Goal: Task Accomplishment & Management: Manage account settings

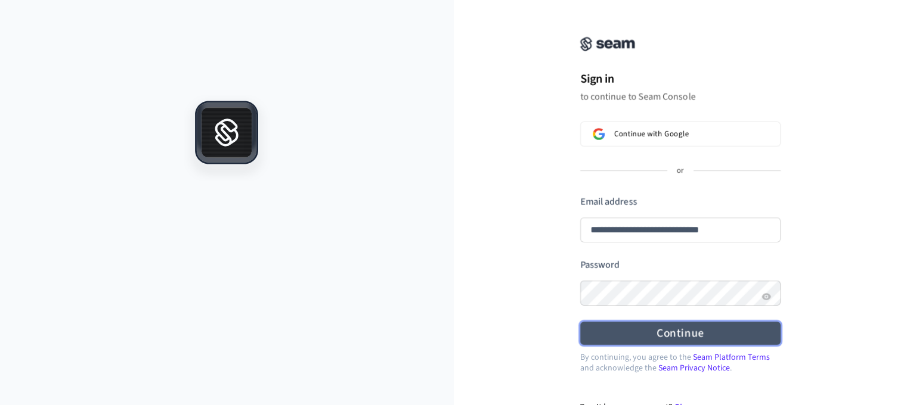
click at [736, 263] on form "**********" at bounding box center [680, 271] width 200 height 150
click at [686, 333] on button "Continue" at bounding box center [680, 333] width 200 height 23
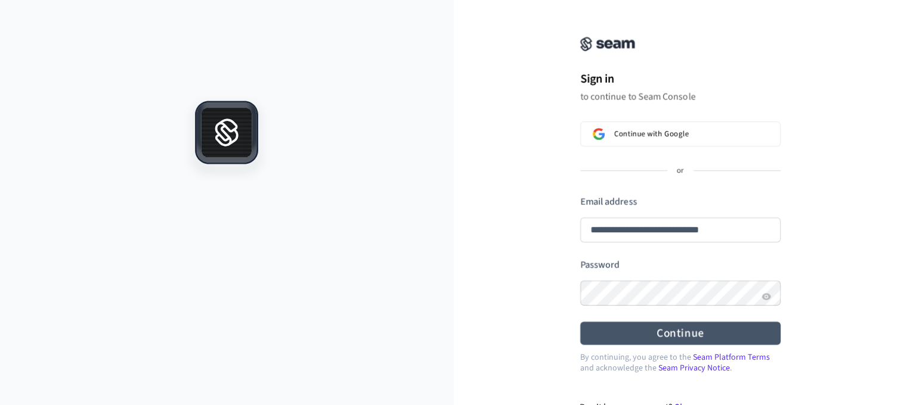
type input "**********"
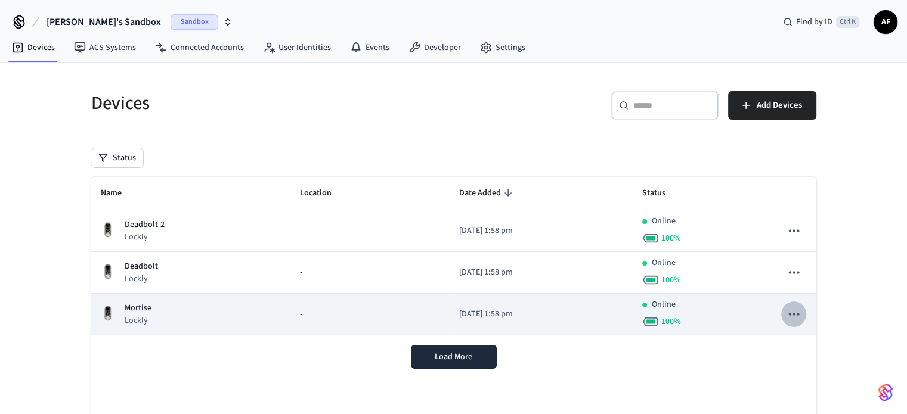
click at [797, 315] on icon "sticky table" at bounding box center [793, 313] width 15 height 15
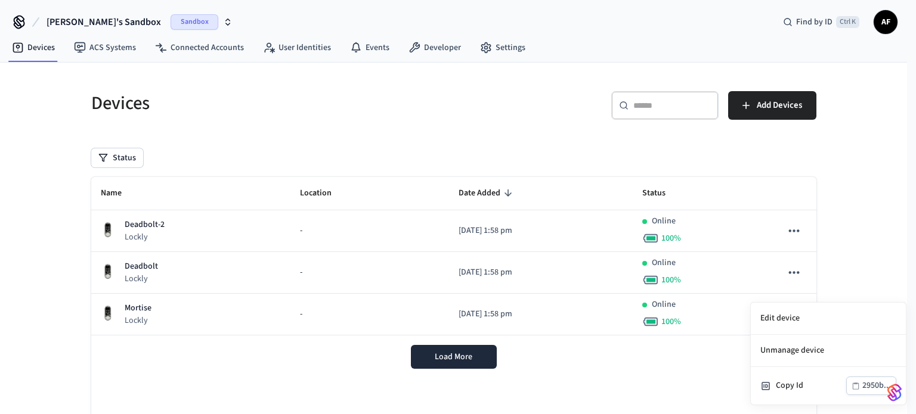
click at [724, 382] on div at bounding box center [458, 207] width 916 height 414
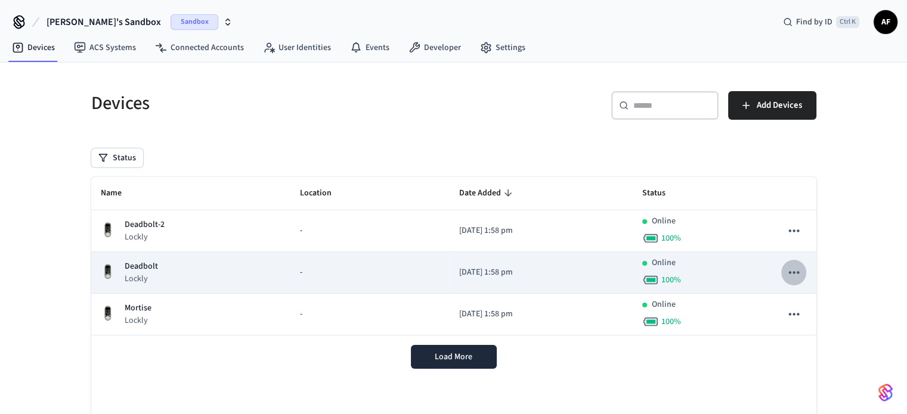
click at [792, 276] on icon "sticky table" at bounding box center [793, 272] width 15 height 15
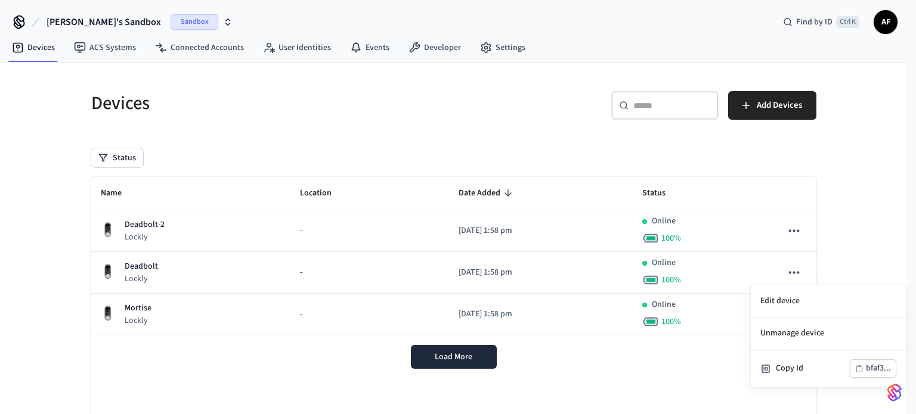
click at [703, 384] on div at bounding box center [458, 207] width 916 height 414
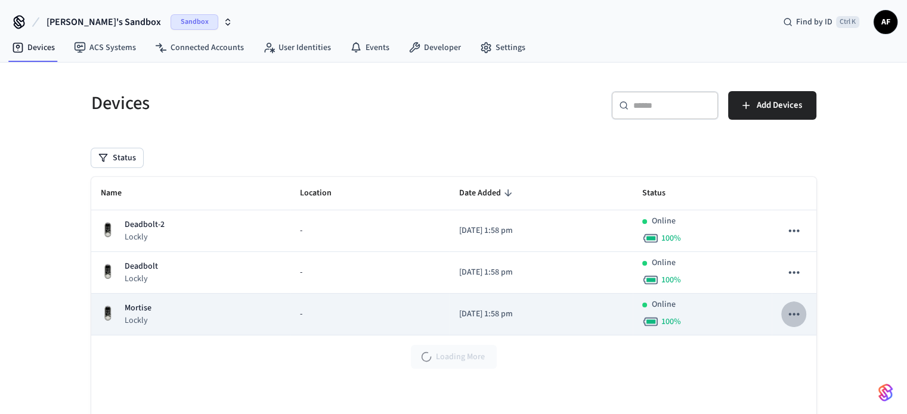
click at [795, 317] on icon "sticky table" at bounding box center [793, 313] width 15 height 15
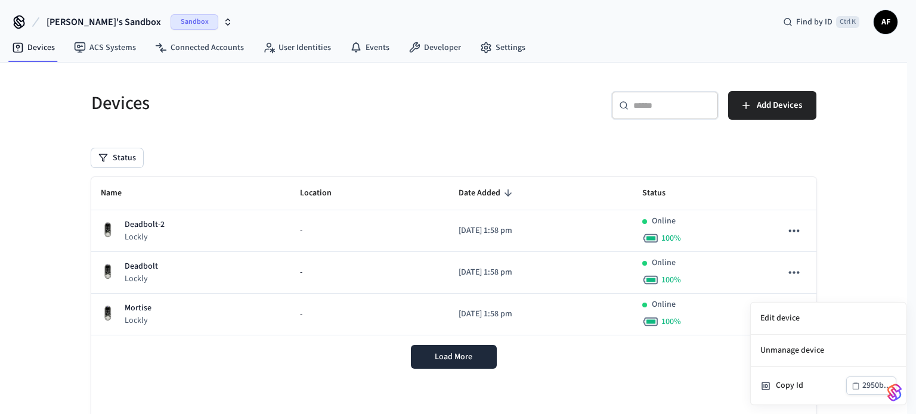
click at [802, 344] on li "Unmanage device" at bounding box center [828, 351] width 155 height 32
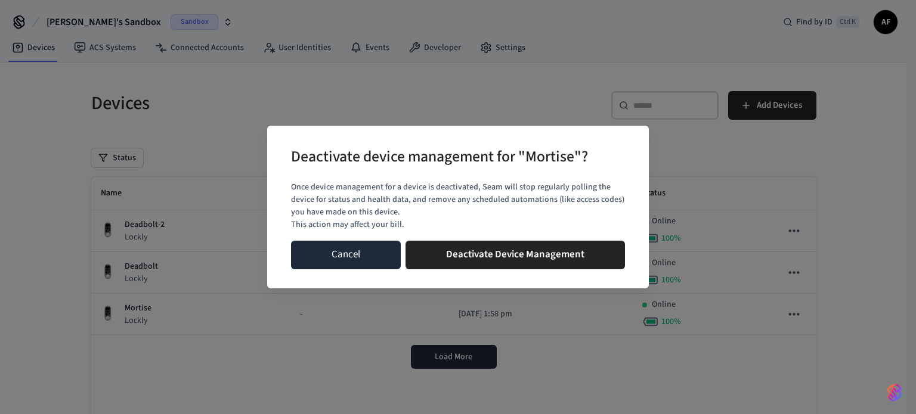
click at [365, 253] on button "Cancel" at bounding box center [346, 255] width 110 height 29
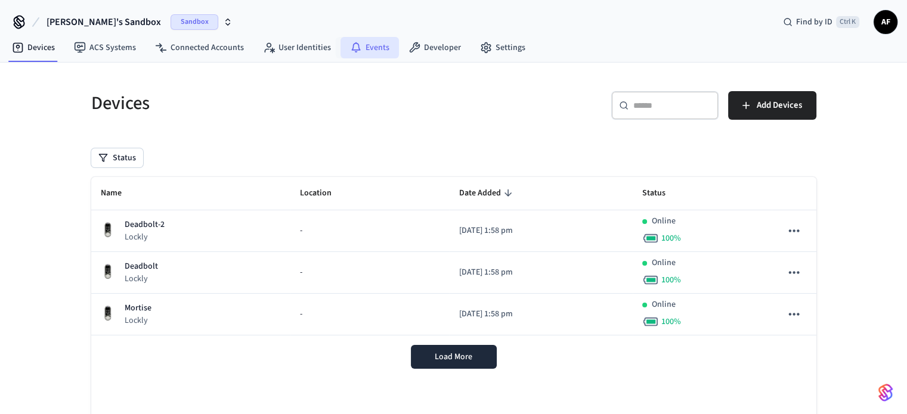
click at [367, 53] on link "Events" at bounding box center [369, 47] width 58 height 21
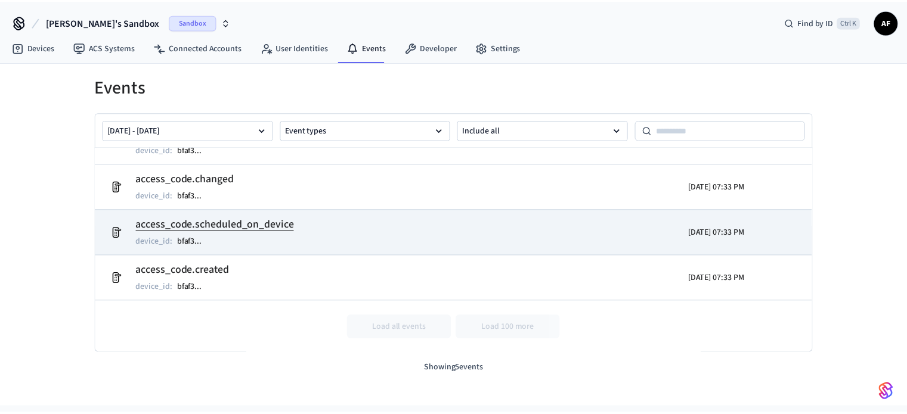
scroll to position [76, 0]
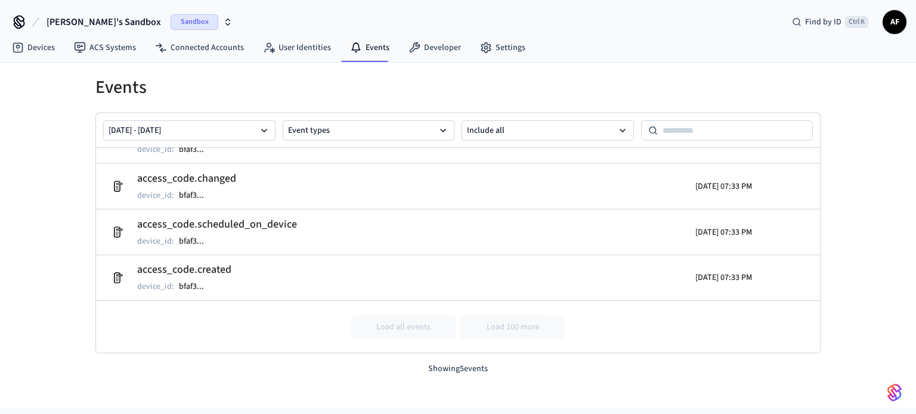
drag, startPoint x: 168, startPoint y: 29, endPoint x: 101, endPoint y: 23, distance: 67.0
click at [101, 23] on button "Alexis's Sandbox Sandbox" at bounding box center [139, 22] width 193 height 25
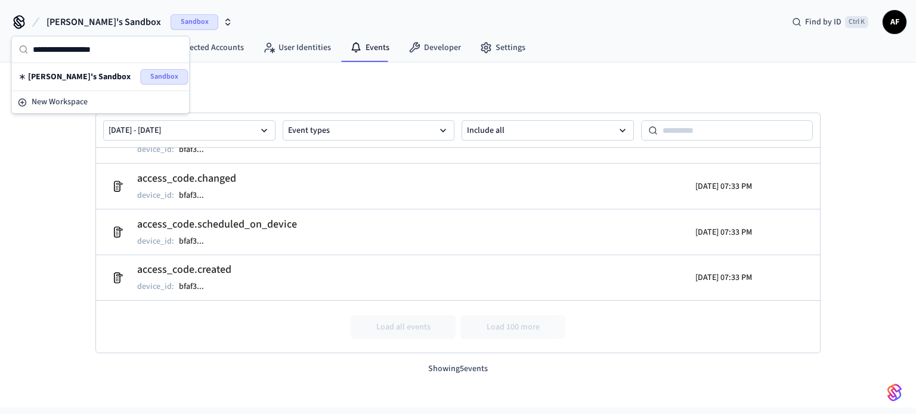
click at [82, 18] on span "Alexis's Sandbox" at bounding box center [103, 22] width 114 height 14
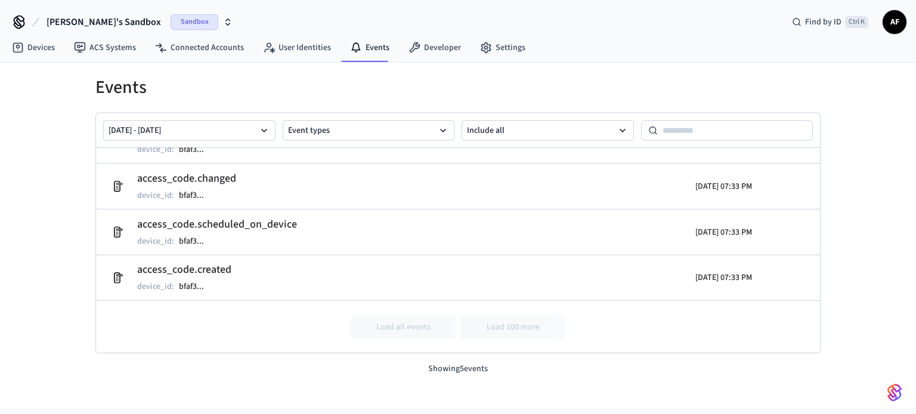
click at [20, 23] on icon at bounding box center [19, 21] width 10 height 10
click at [31, 49] on link "Devices" at bounding box center [33, 47] width 62 height 21
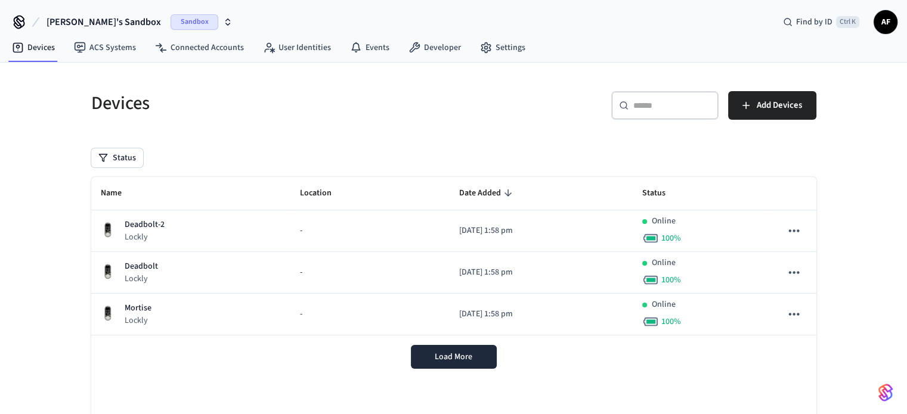
click at [17, 20] on icon at bounding box center [19, 22] width 19 height 19
click at [226, 20] on icon "button" at bounding box center [228, 20] width 4 height 2
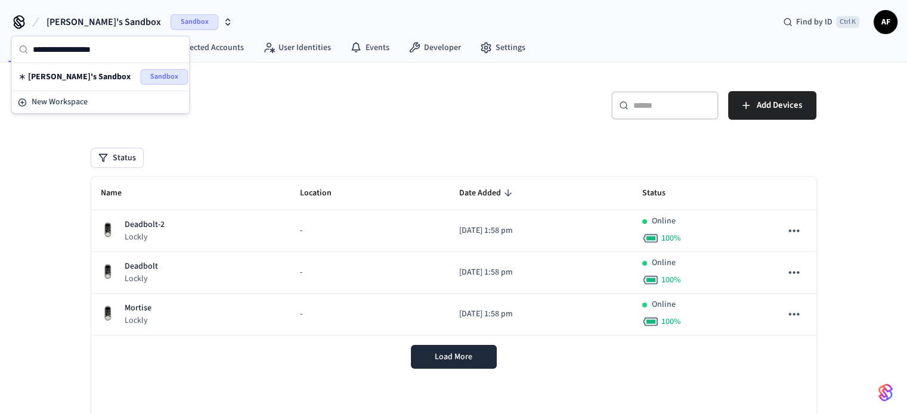
click at [151, 79] on span "Sandbox" at bounding box center [164, 76] width 48 height 15
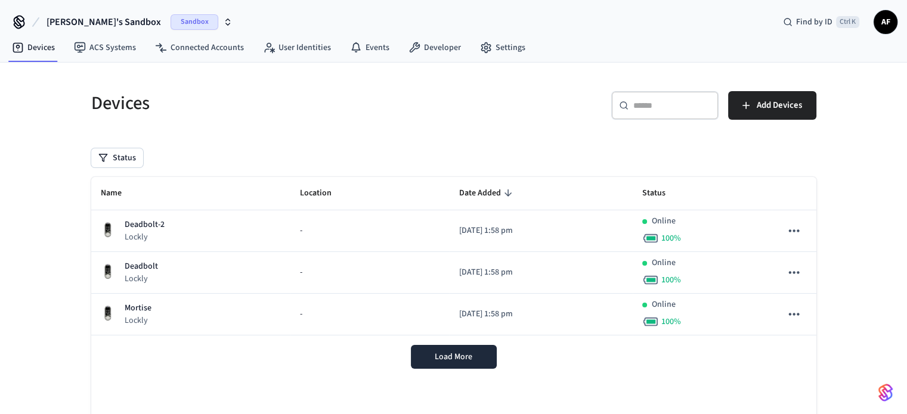
click at [223, 21] on icon "button" at bounding box center [228, 22] width 10 height 10
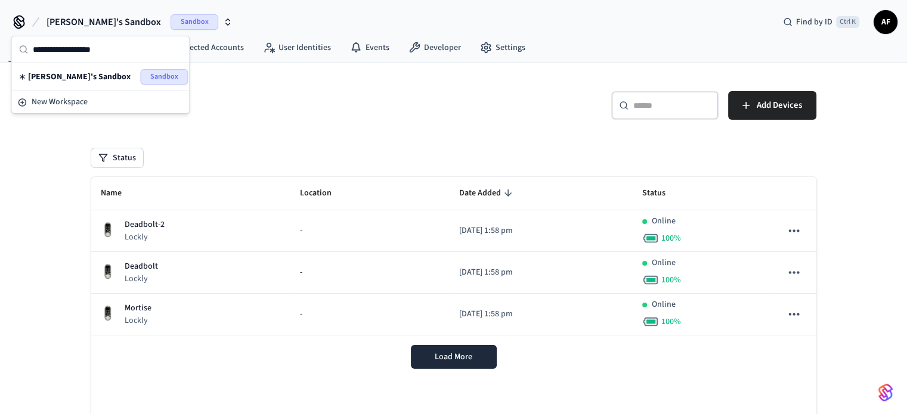
click at [88, 50] on input "text" at bounding box center [107, 49] width 149 height 26
click at [529, 35] on div "Devices ACS Systems Connected Accounts User Identities Events Developer Settings" at bounding box center [453, 49] width 907 height 28
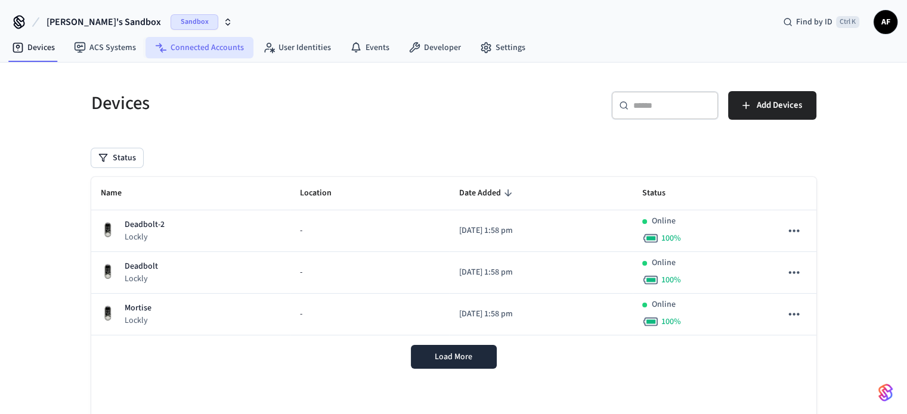
click at [200, 52] on link "Connected Accounts" at bounding box center [199, 47] width 108 height 21
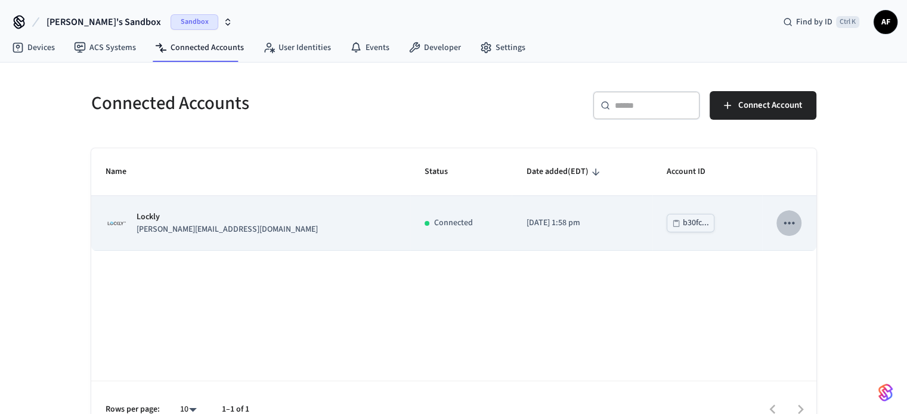
click at [790, 223] on icon "sticky table" at bounding box center [788, 222] width 15 height 15
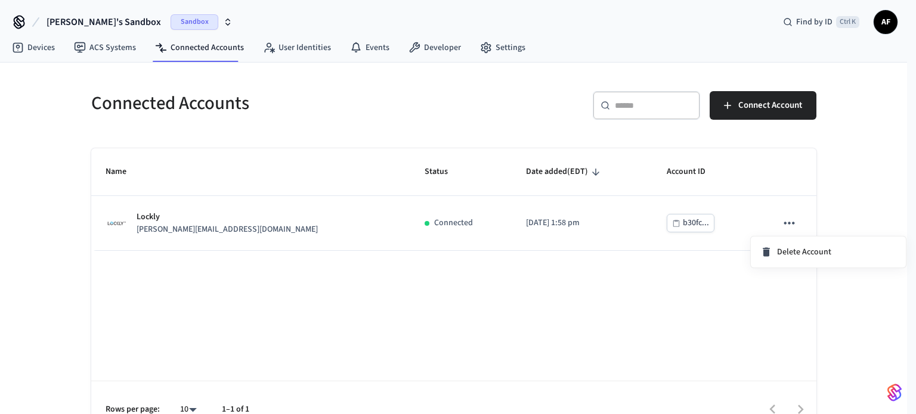
click at [290, 49] on div at bounding box center [458, 207] width 916 height 414
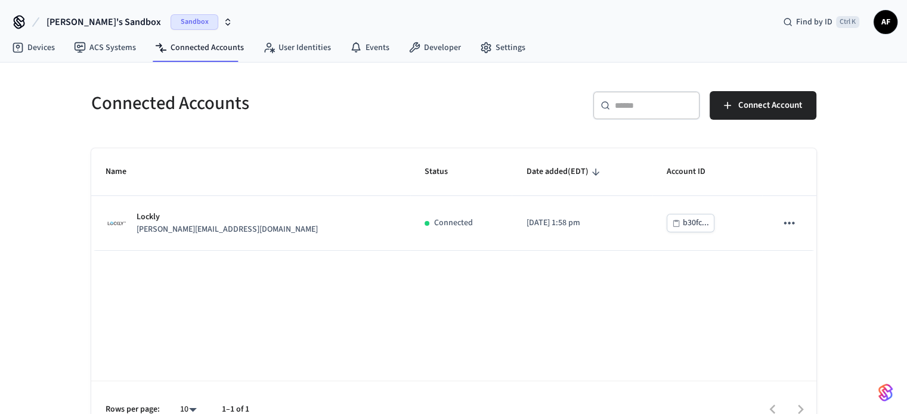
click at [170, 25] on span "Sandbox" at bounding box center [194, 21] width 48 height 15
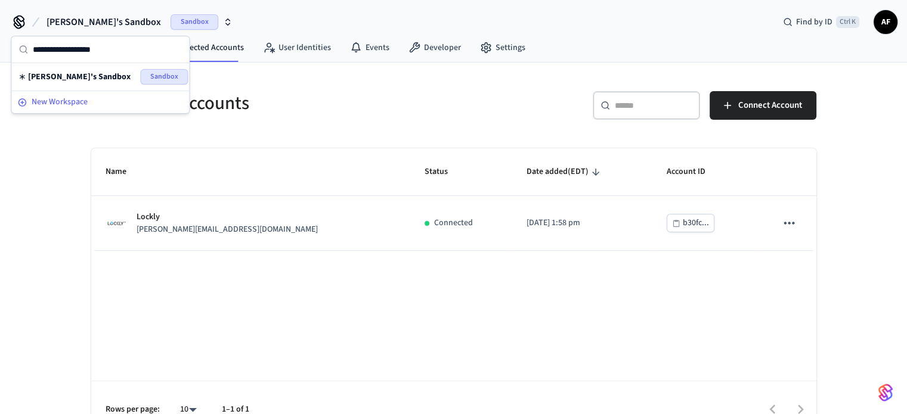
click at [66, 104] on span "New Workspace" at bounding box center [60, 102] width 56 height 13
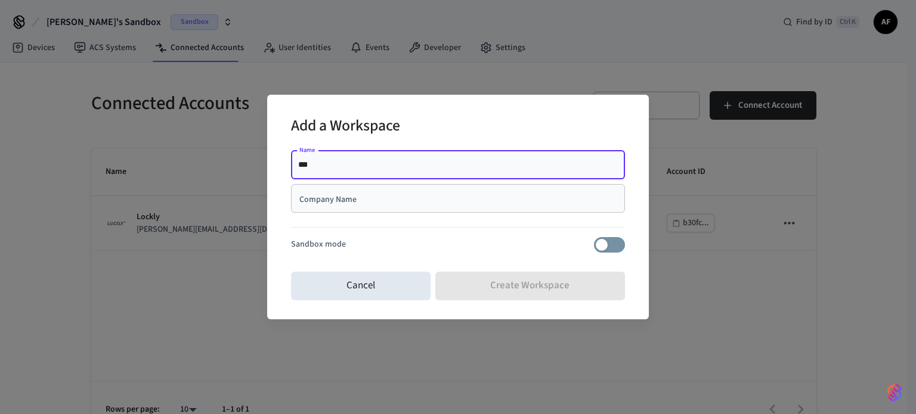
type input "**********"
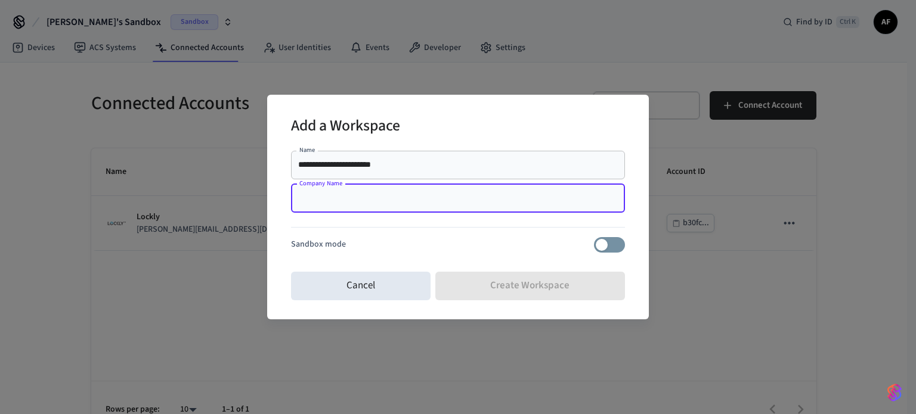
click at [393, 199] on input "Company Name" at bounding box center [458, 199] width 320 height 12
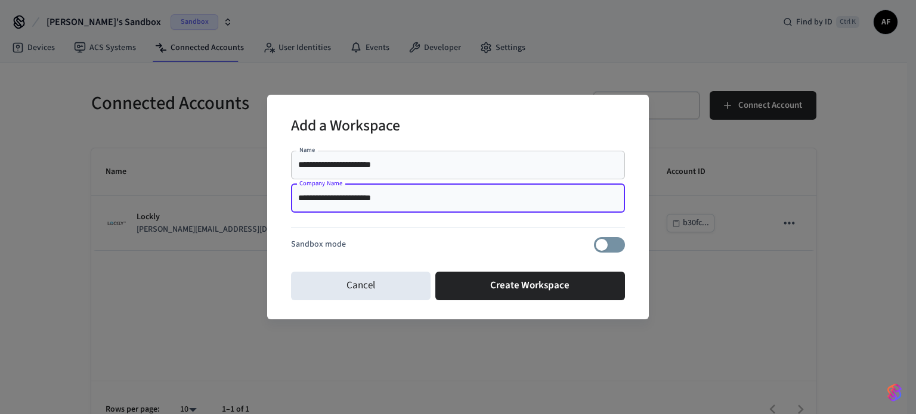
type input "**********"
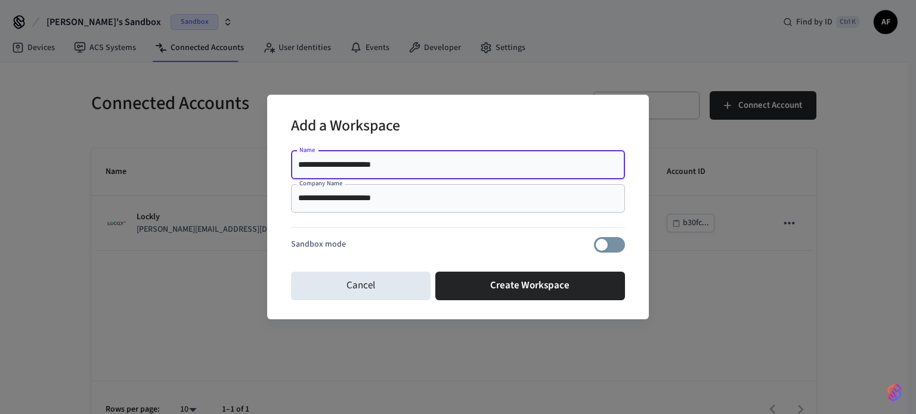
click at [398, 167] on input "**********" at bounding box center [458, 165] width 320 height 12
type input "**********"
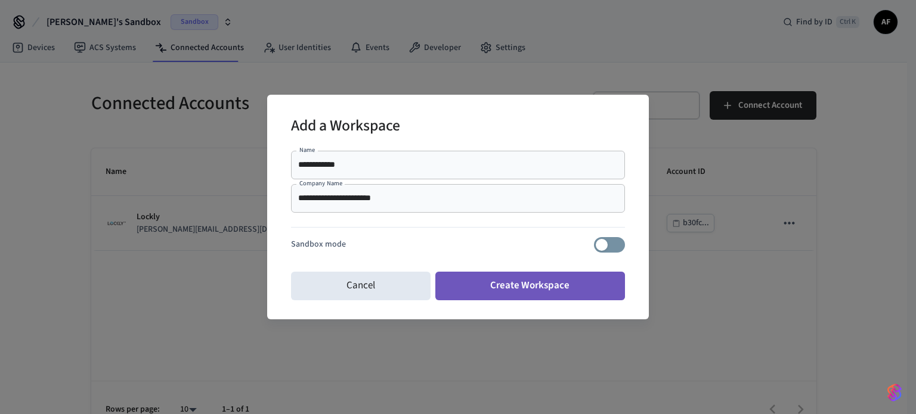
click at [503, 285] on button "Create Workspace" at bounding box center [530, 286] width 190 height 29
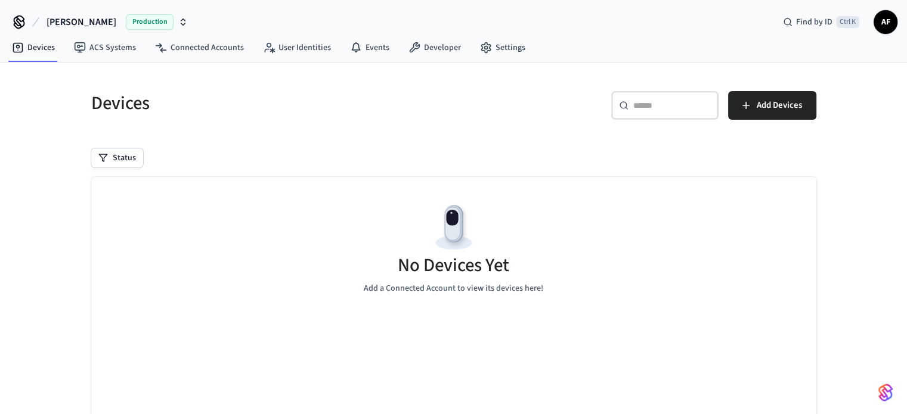
click at [178, 22] on icon "button" at bounding box center [183, 22] width 10 height 10
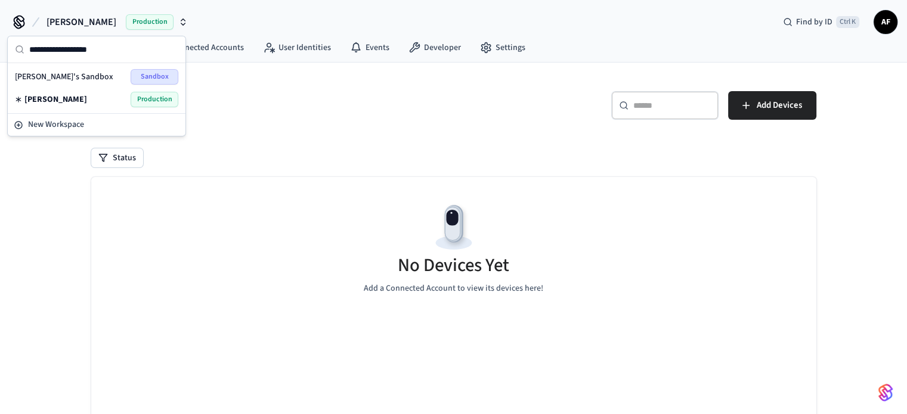
click at [516, 289] on p "Add a Connected Account to view its devices here!" at bounding box center [453, 289] width 179 height 13
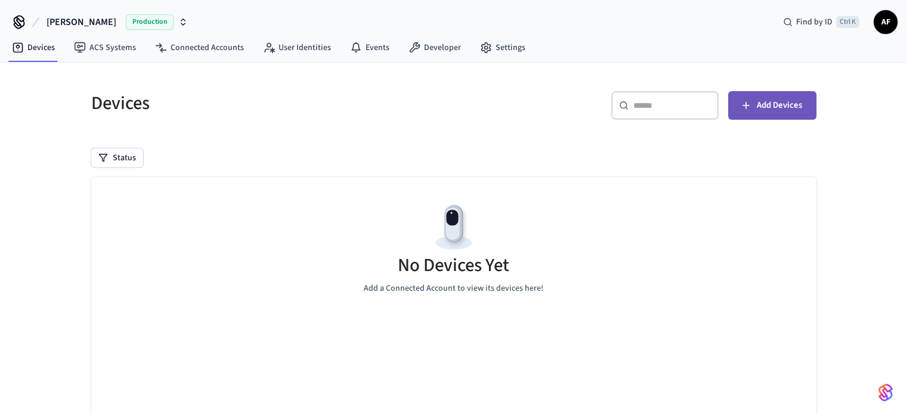
click at [777, 103] on span "Add Devices" at bounding box center [778, 105] width 45 height 15
click at [762, 100] on span "Add Devices" at bounding box center [778, 105] width 45 height 15
click at [749, 101] on icon "button" at bounding box center [746, 106] width 12 height 12
click at [123, 49] on link "ACS Systems" at bounding box center [104, 47] width 81 height 21
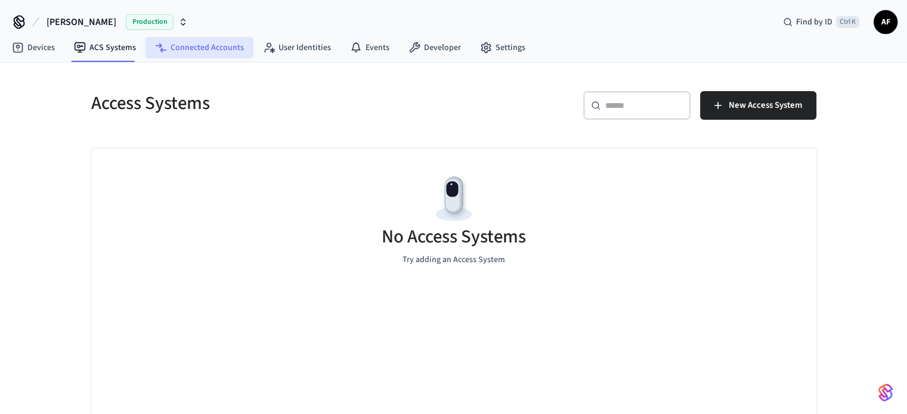
click at [196, 46] on link "Connected Accounts" at bounding box center [199, 47] width 108 height 21
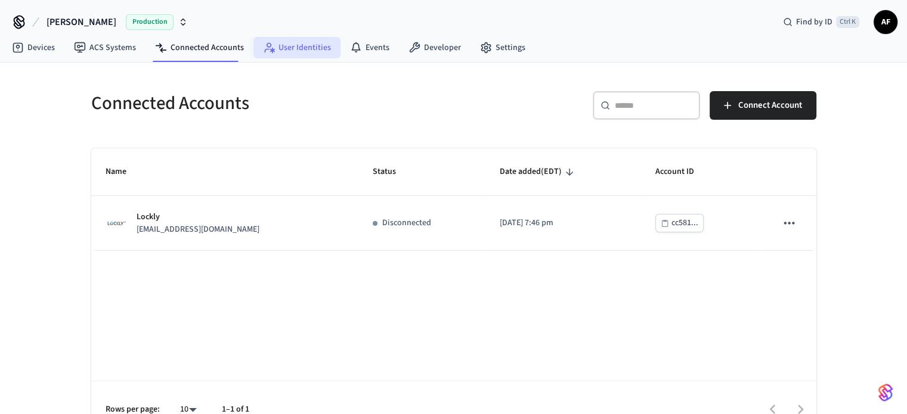
click at [296, 53] on link "User Identities" at bounding box center [296, 47] width 87 height 21
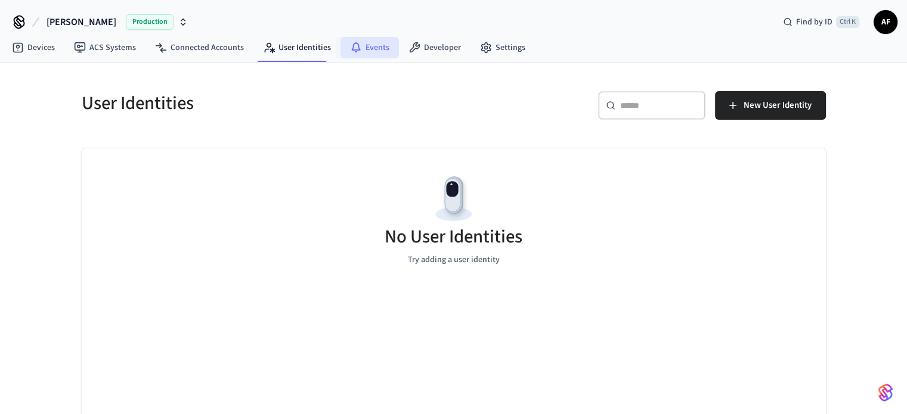
click at [373, 45] on link "Events" at bounding box center [369, 47] width 58 height 21
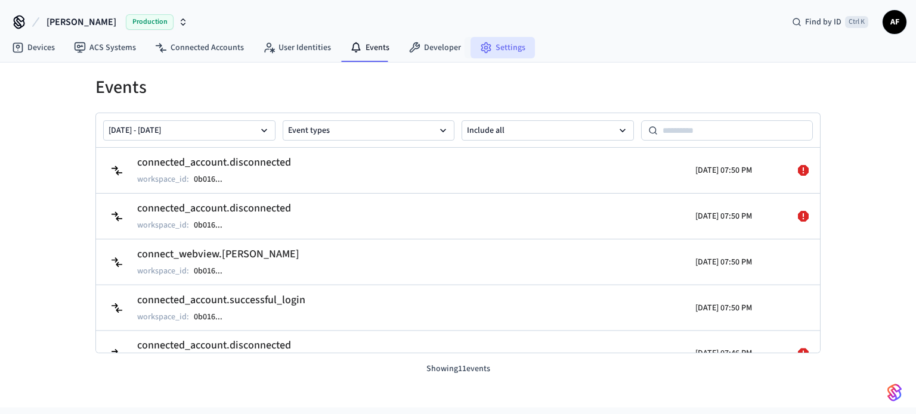
click at [493, 46] on link "Settings" at bounding box center [502, 47] width 64 height 21
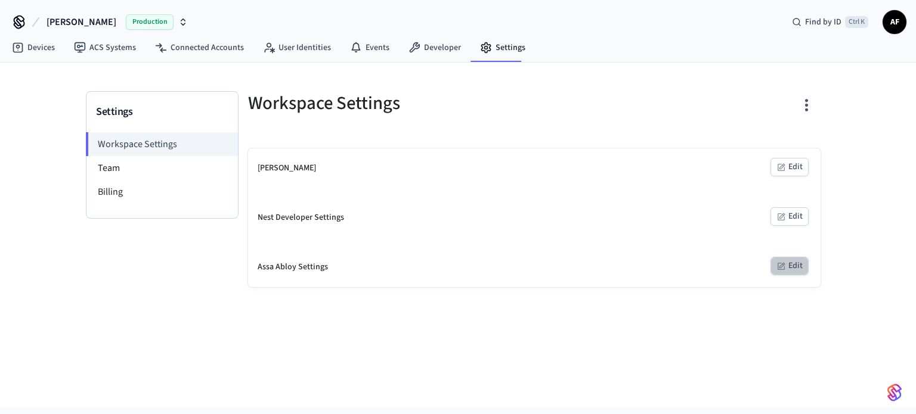
click at [787, 262] on button "Edit" at bounding box center [789, 266] width 38 height 18
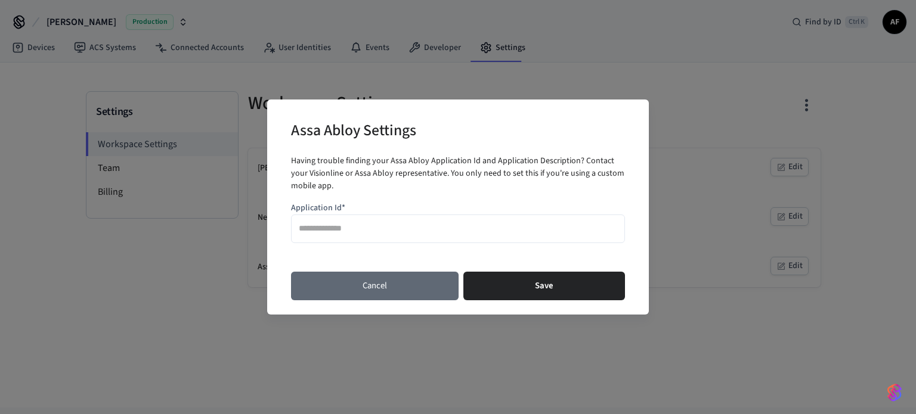
click at [445, 284] on button "Cancel" at bounding box center [375, 286] width 168 height 29
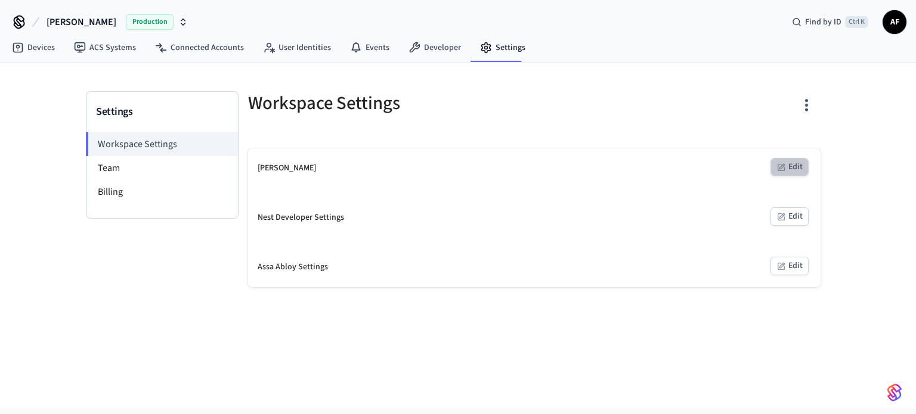
click at [785, 168] on icon "button" at bounding box center [781, 168] width 10 height 10
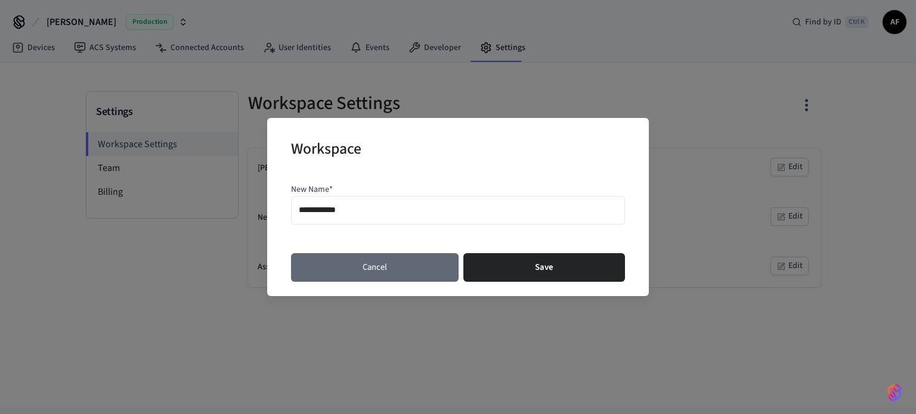
click at [423, 266] on button "Cancel" at bounding box center [375, 267] width 168 height 29
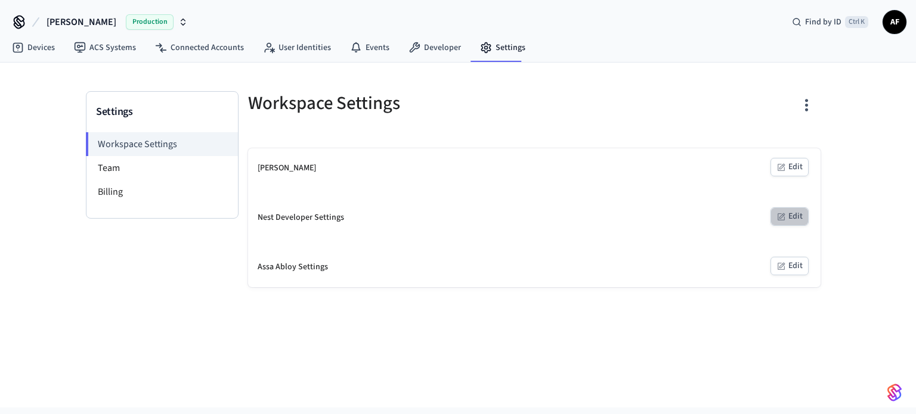
click at [774, 216] on button "Edit" at bounding box center [789, 216] width 38 height 18
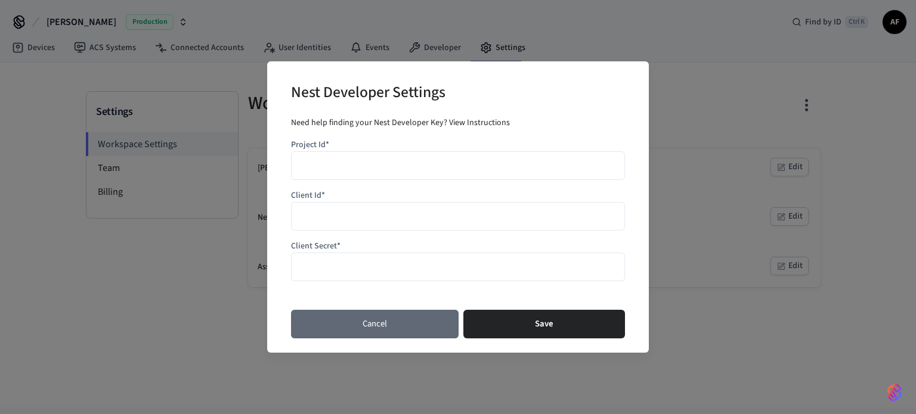
click at [418, 331] on button "Cancel" at bounding box center [375, 324] width 168 height 29
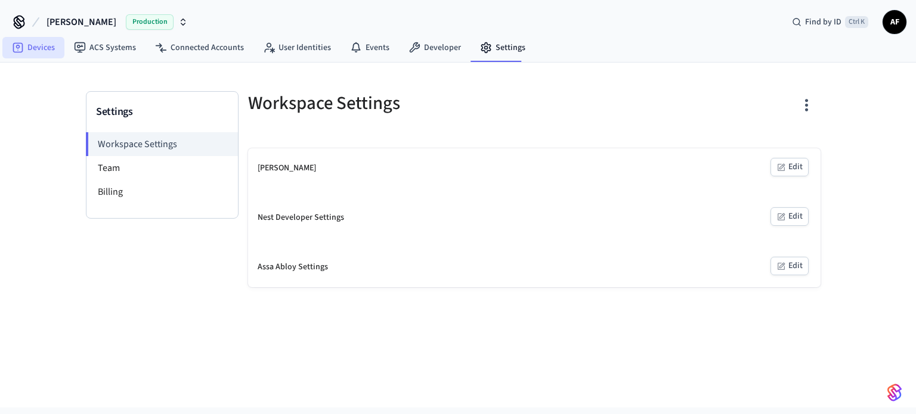
click at [32, 47] on link "Devices" at bounding box center [33, 47] width 62 height 21
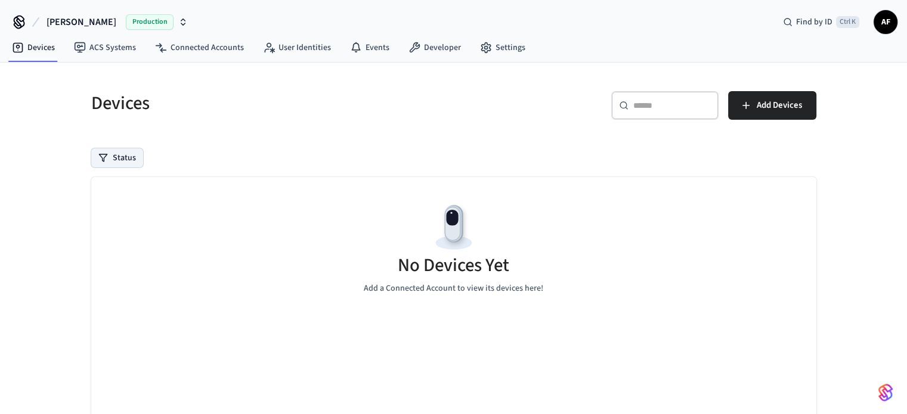
click at [106, 153] on icon "button" at bounding box center [103, 158] width 10 height 10
click at [322, 128] on div "Devices" at bounding box center [262, 103] width 370 height 52
click at [767, 107] on span "Add Devices" at bounding box center [778, 105] width 45 height 15
click at [172, 27] on button "Lex Feldheim Production" at bounding box center [117, 22] width 148 height 25
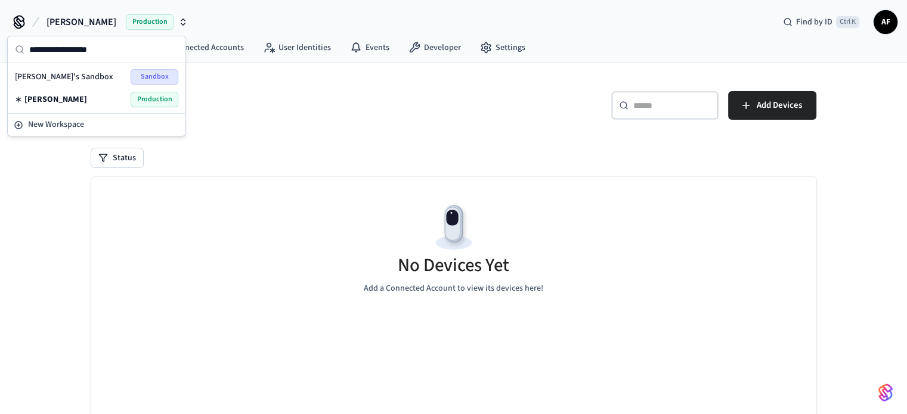
click at [153, 77] on span "Sandbox" at bounding box center [155, 76] width 48 height 15
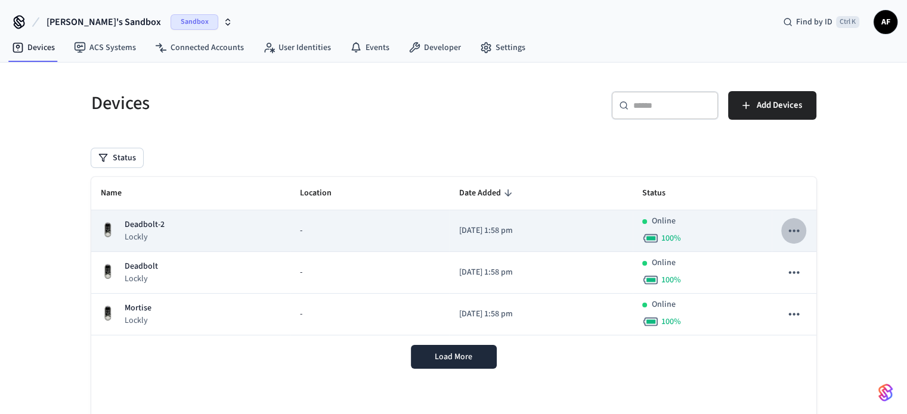
click at [792, 228] on icon "sticky table" at bounding box center [793, 230] width 15 height 15
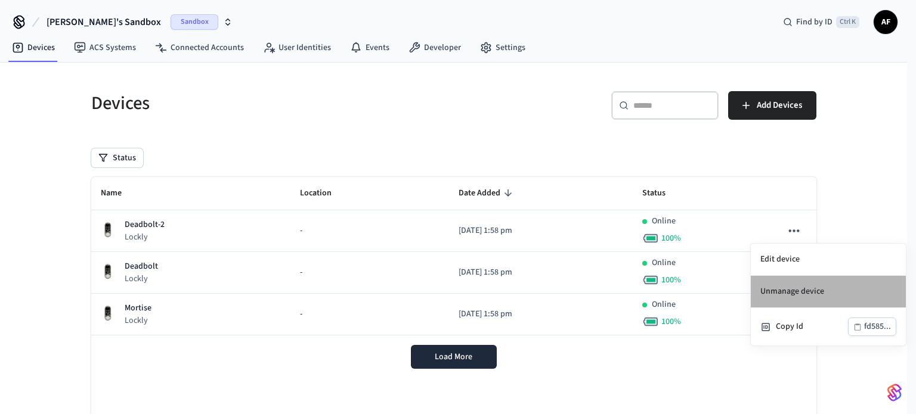
click at [792, 286] on li "Unmanage device" at bounding box center [828, 292] width 155 height 32
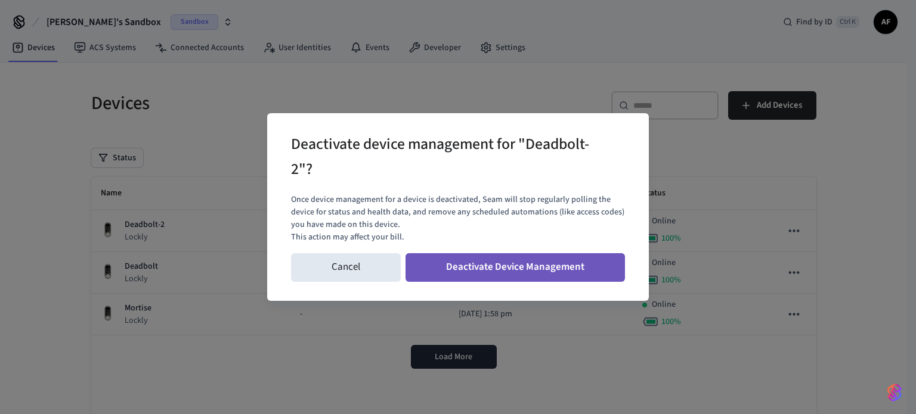
click at [532, 266] on button "Deactivate Device Management" at bounding box center [514, 267] width 219 height 29
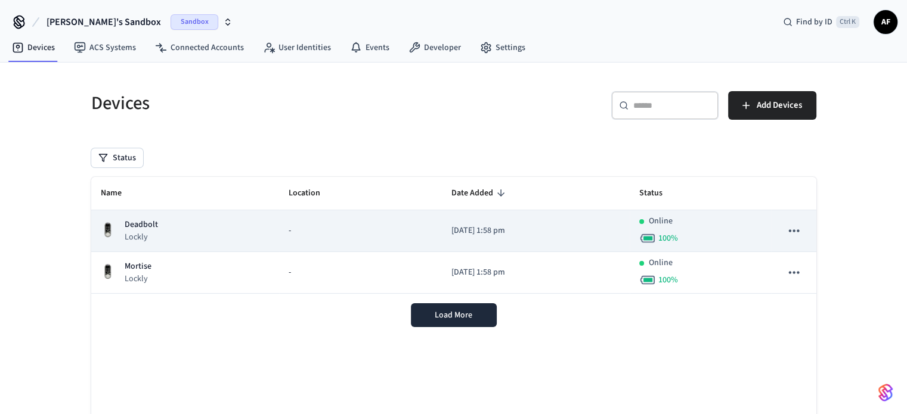
click at [798, 230] on icon "sticky table" at bounding box center [794, 231] width 10 height 2
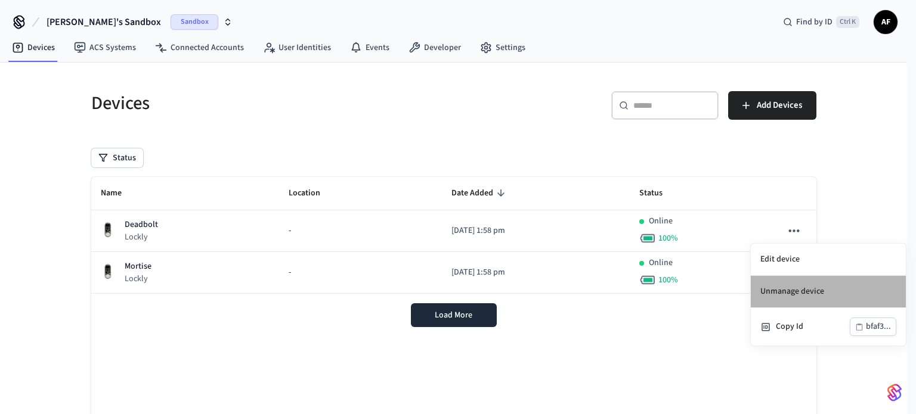
click at [785, 297] on li "Unmanage device" at bounding box center [828, 292] width 155 height 32
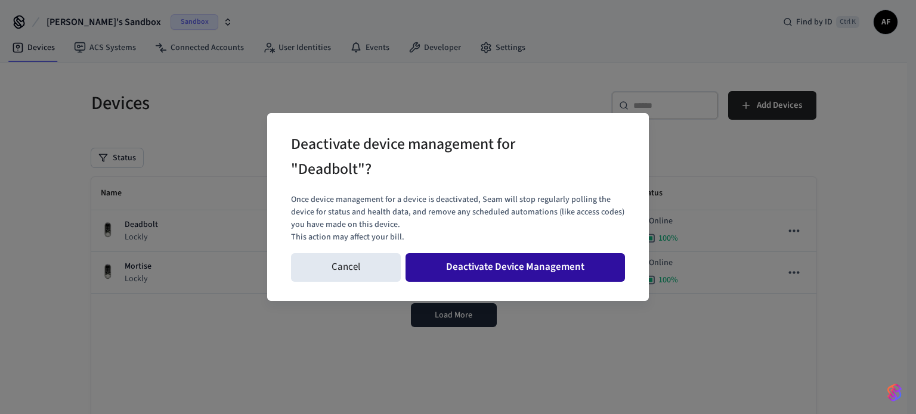
click at [544, 262] on button "Deactivate Device Management" at bounding box center [514, 267] width 219 height 29
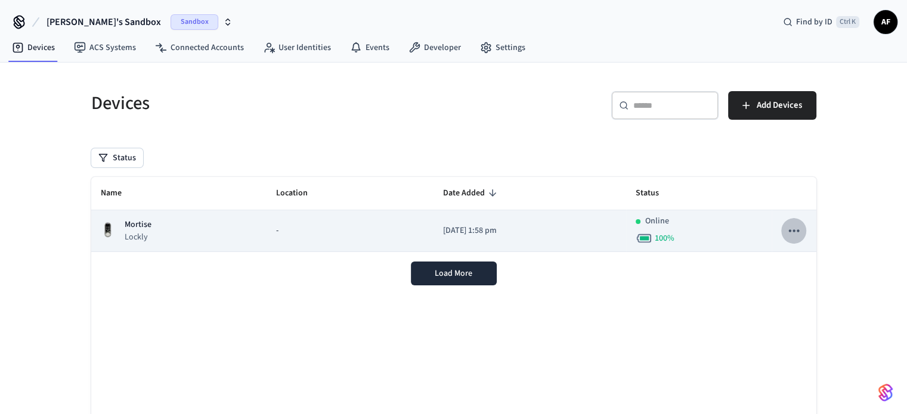
click at [795, 232] on icon "sticky table" at bounding box center [793, 230] width 15 height 15
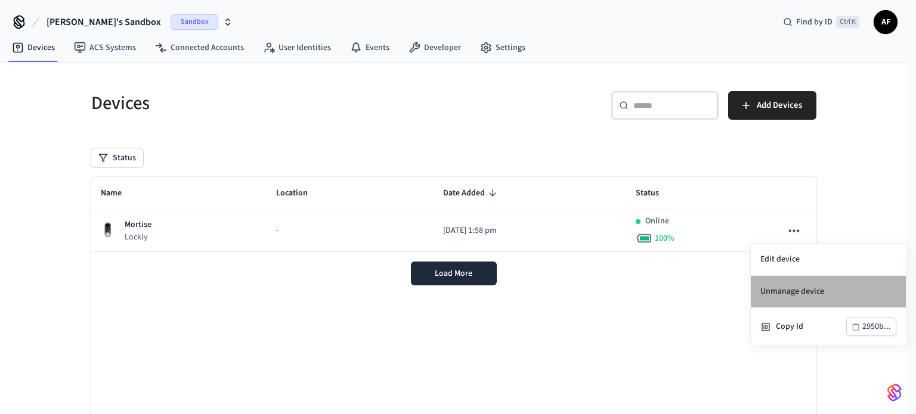
click at [787, 294] on li "Unmanage device" at bounding box center [828, 292] width 155 height 32
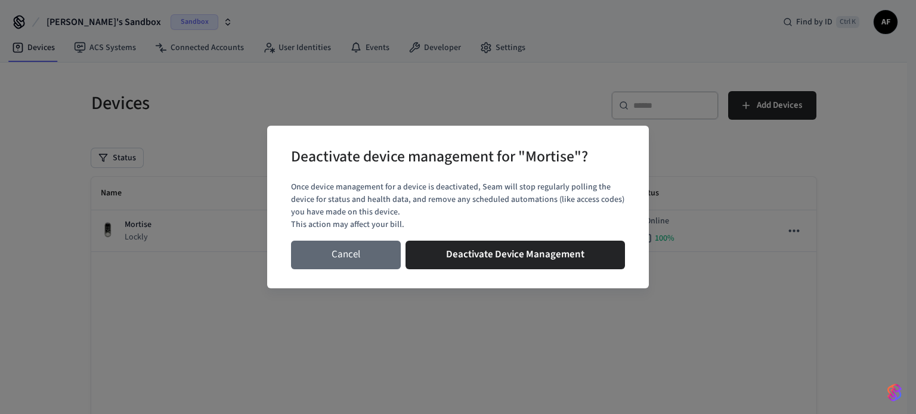
click at [379, 265] on button "Cancel" at bounding box center [346, 255] width 110 height 29
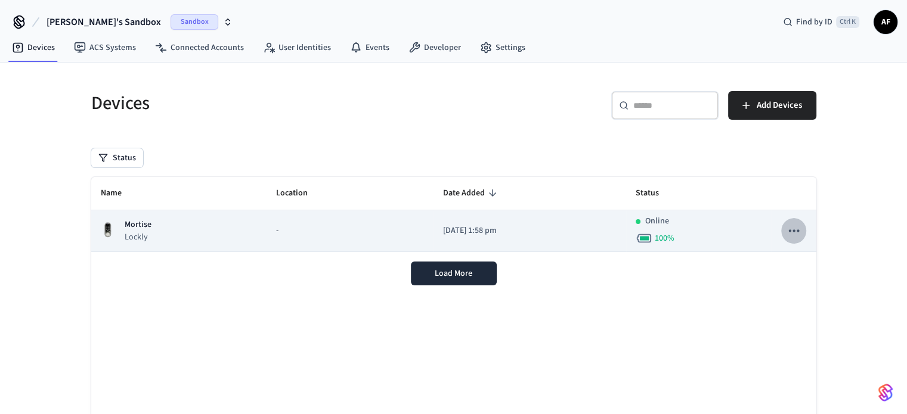
click at [794, 228] on icon "sticky table" at bounding box center [793, 230] width 15 height 15
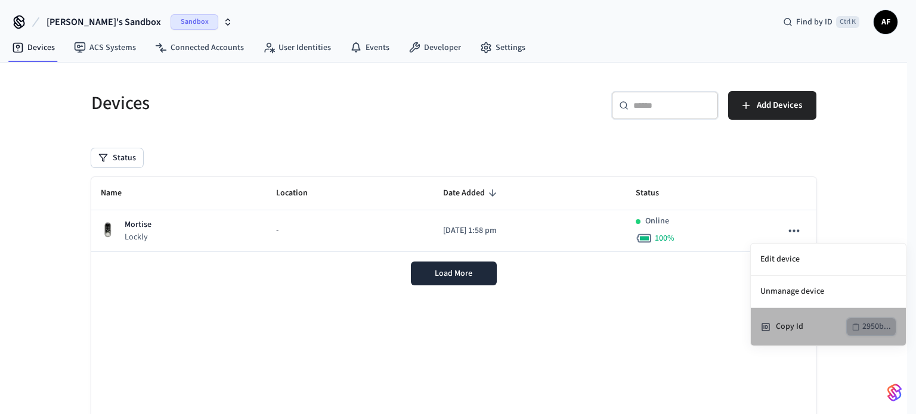
click at [868, 321] on div "2950b..." at bounding box center [876, 327] width 29 height 15
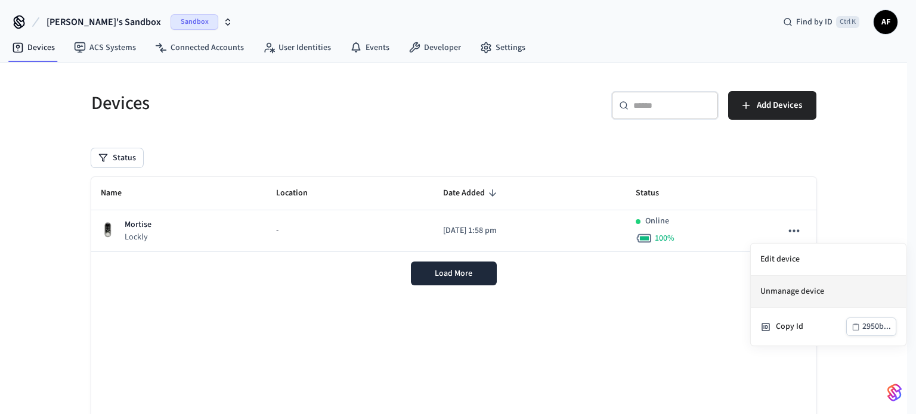
click at [777, 293] on li "Unmanage device" at bounding box center [828, 292] width 155 height 32
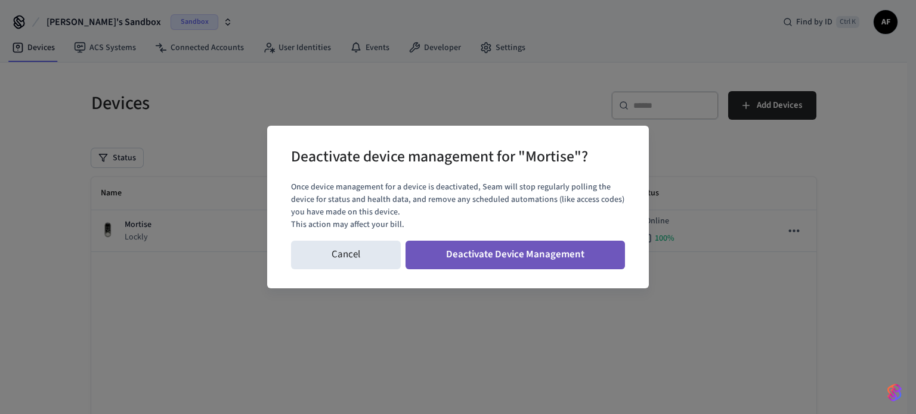
click at [554, 259] on button "Deactivate Device Management" at bounding box center [514, 255] width 219 height 29
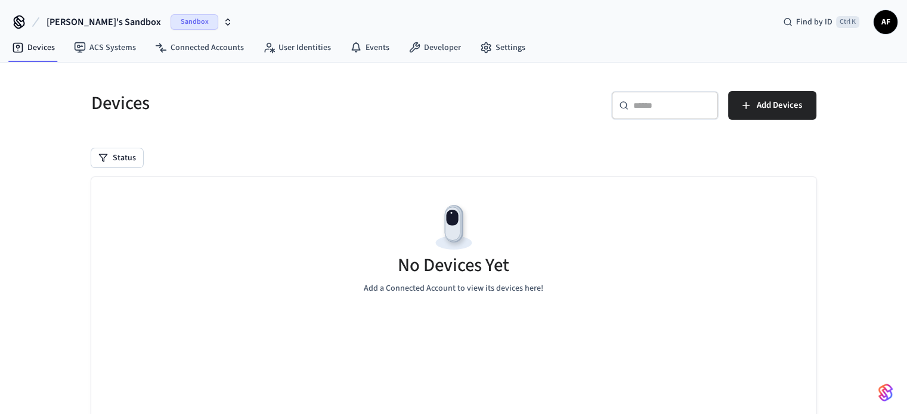
click at [223, 24] on icon "button" at bounding box center [228, 22] width 10 height 10
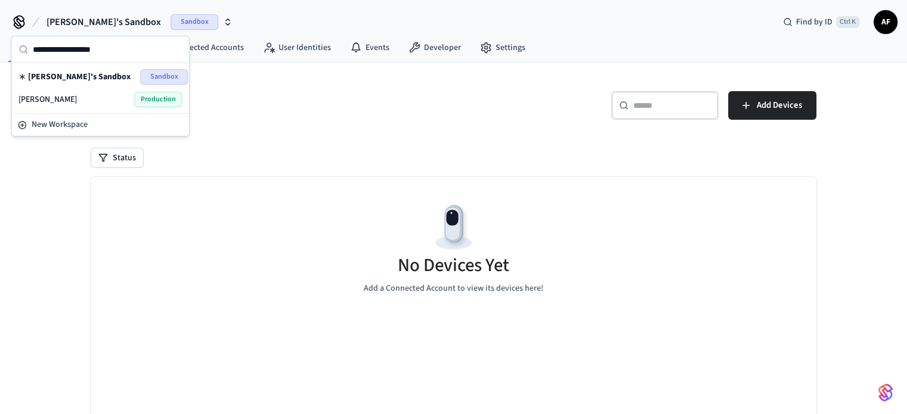
click at [56, 97] on span "[PERSON_NAME]" at bounding box center [47, 100] width 58 height 12
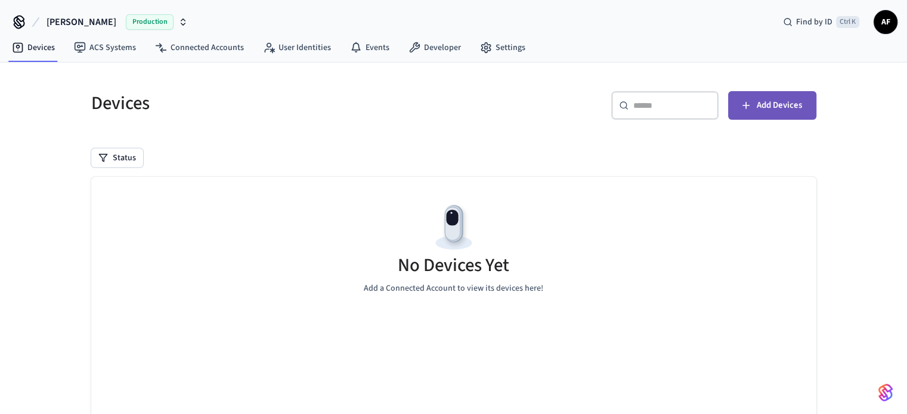
click at [756, 105] on span "Add Devices" at bounding box center [778, 105] width 45 height 15
click at [880, 26] on span "AF" at bounding box center [885, 21] width 21 height 21
click at [503, 49] on link "Settings" at bounding box center [502, 47] width 64 height 21
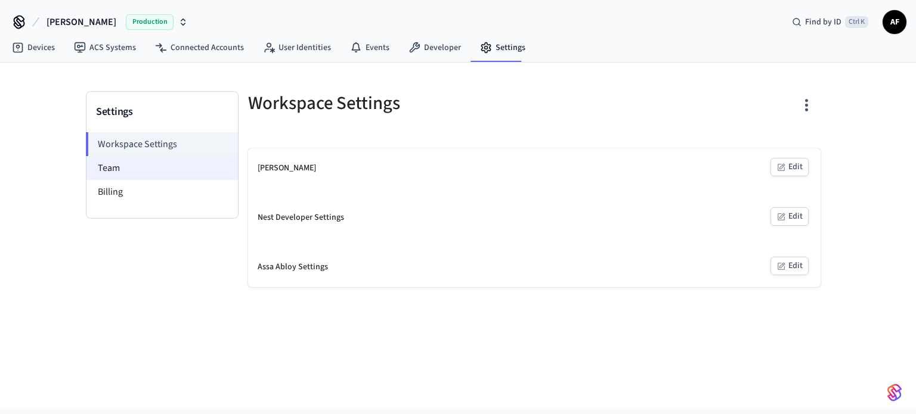
click at [136, 170] on li "Team" at bounding box center [161, 168] width 151 height 24
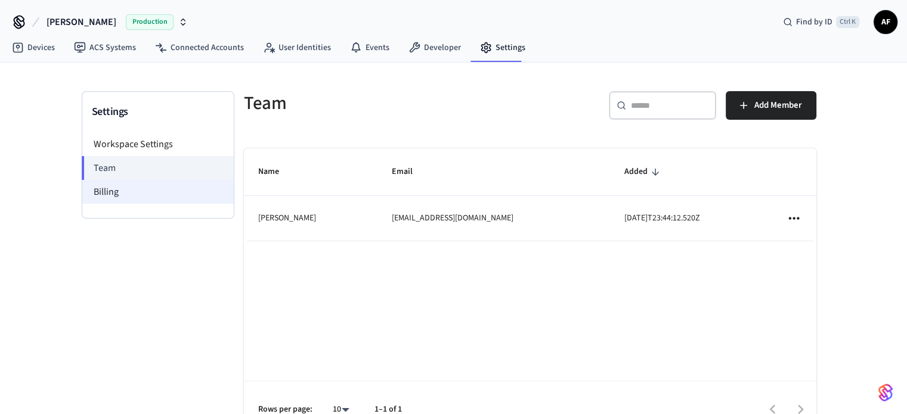
click at [134, 188] on li "Billing" at bounding box center [157, 192] width 151 height 24
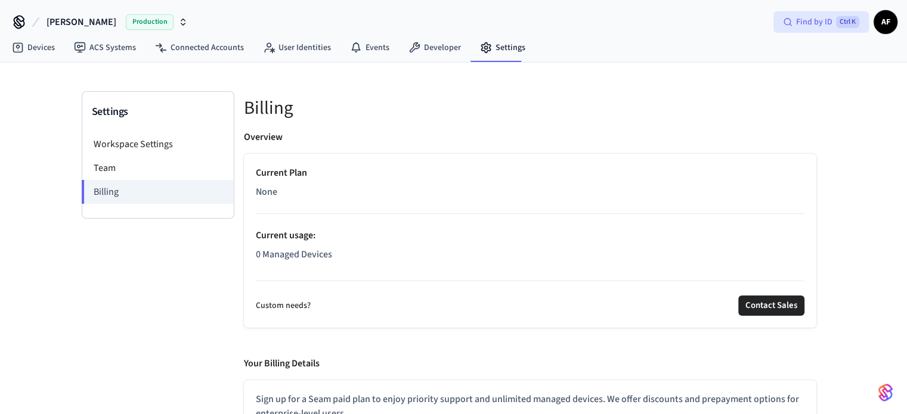
click at [839, 23] on span "Ctrl K" at bounding box center [847, 22] width 23 height 12
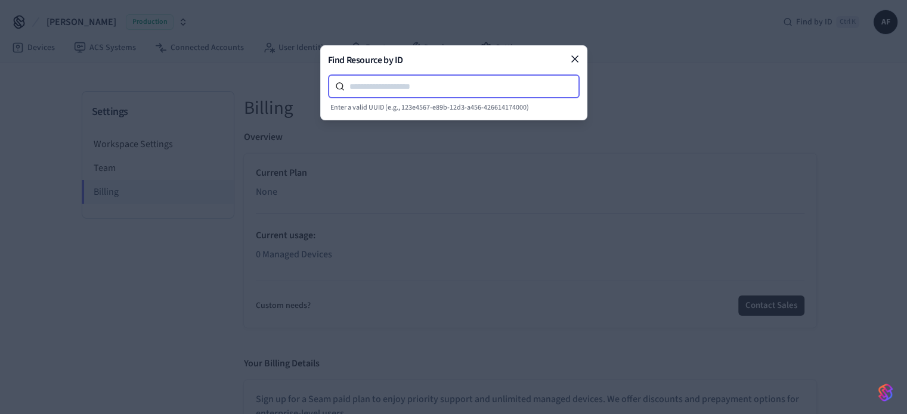
paste input "**********"
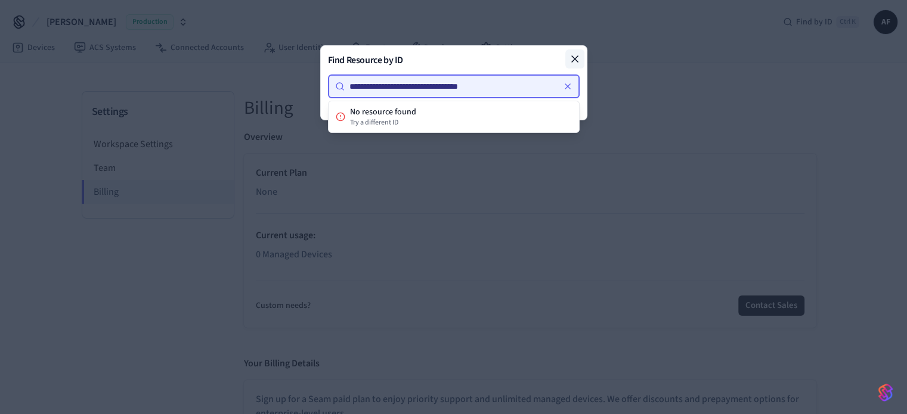
type input "**********"
click at [573, 58] on icon at bounding box center [575, 59] width 6 height 6
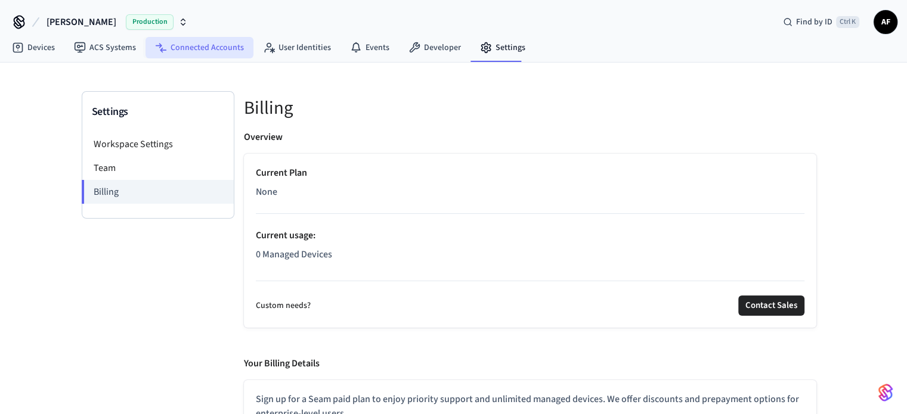
click at [224, 55] on link "Connected Accounts" at bounding box center [199, 47] width 108 height 21
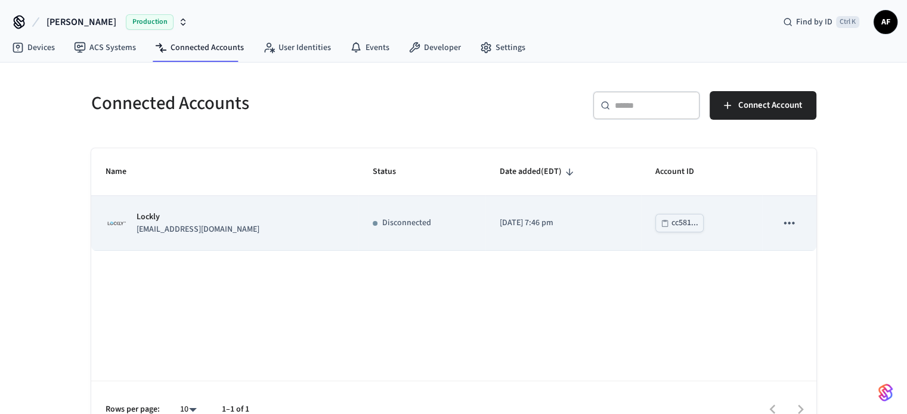
click at [391, 221] on p "Disconnected" at bounding box center [406, 223] width 49 height 13
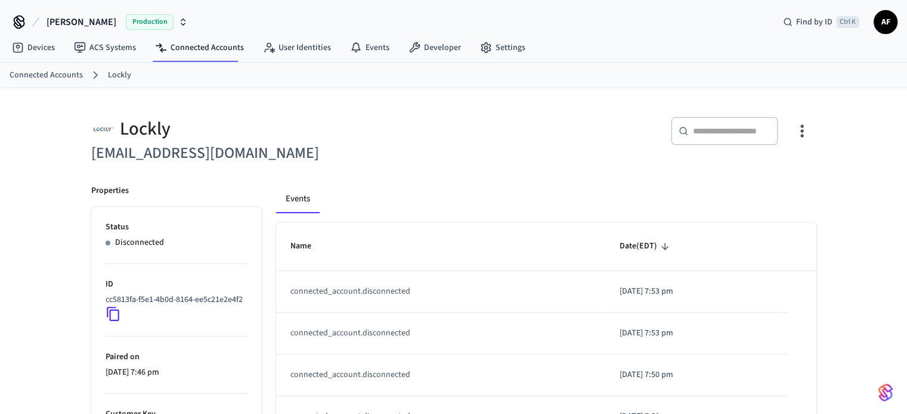
click at [114, 78] on link "Lockly" at bounding box center [119, 75] width 23 height 13
click at [64, 70] on link "Connected Accounts" at bounding box center [46, 75] width 73 height 13
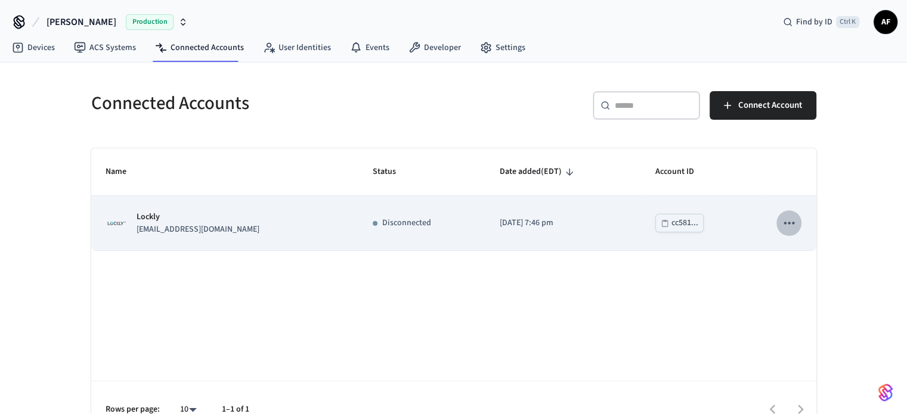
click at [794, 221] on icon "sticky table" at bounding box center [788, 222] width 15 height 15
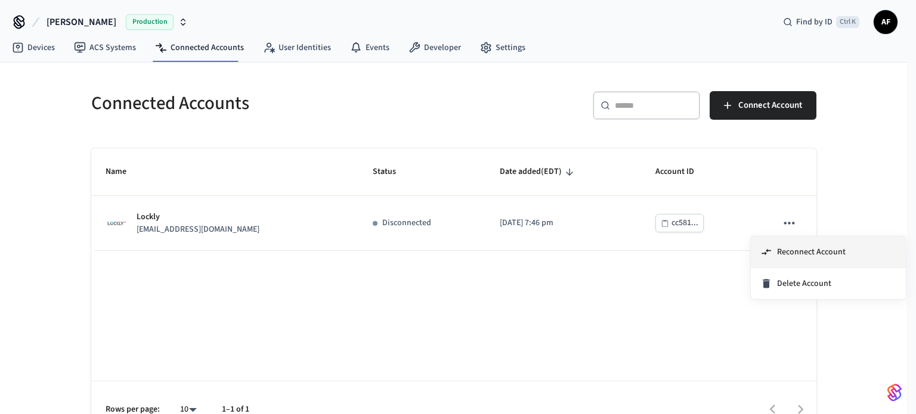
click at [796, 249] on span "Reconnect Account" at bounding box center [811, 252] width 69 height 12
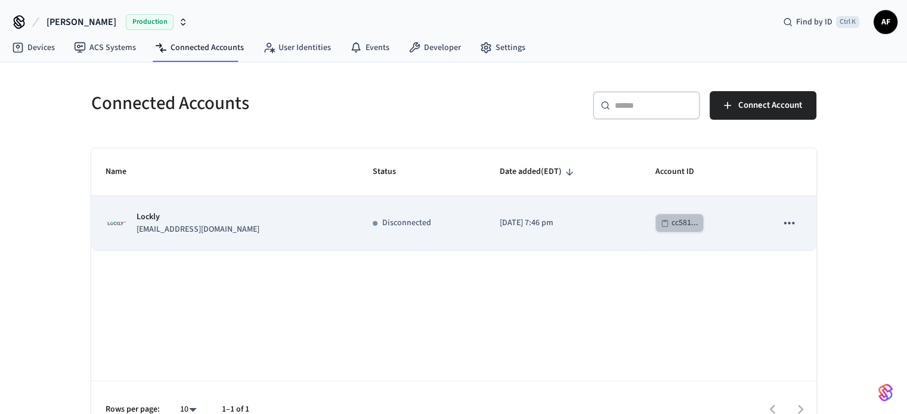
click at [686, 225] on div "cc581..." at bounding box center [684, 223] width 27 height 15
click at [785, 220] on icon "sticky table" at bounding box center [788, 222] width 15 height 15
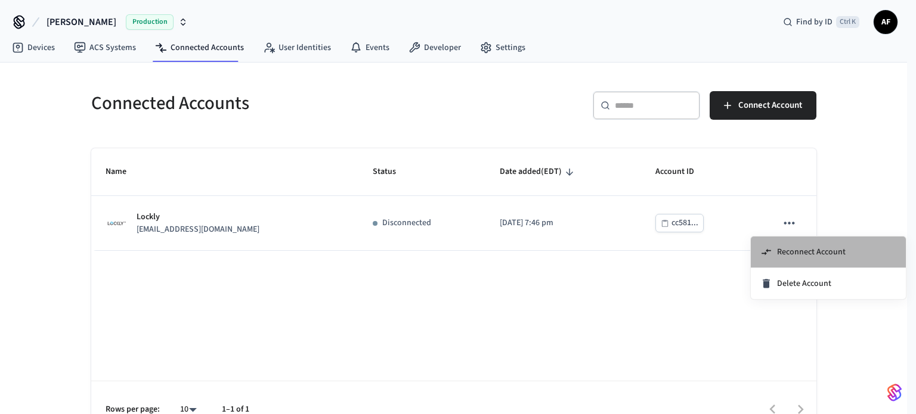
click at [785, 247] on span "Reconnect Account" at bounding box center [811, 252] width 69 height 12
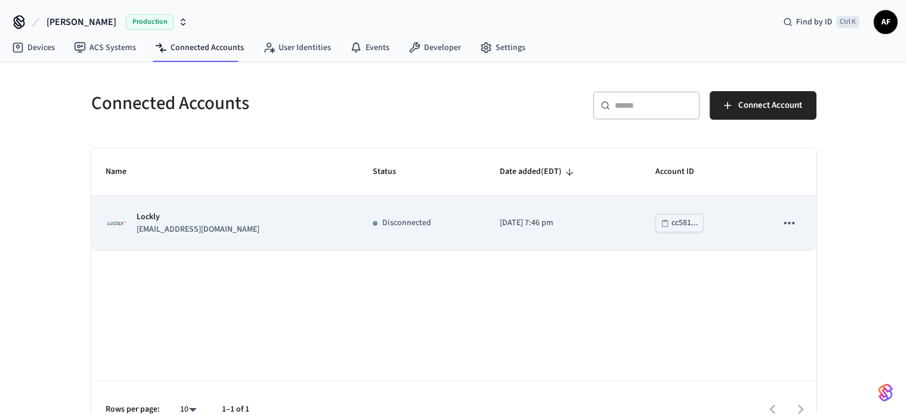
click at [789, 222] on icon "sticky table" at bounding box center [788, 222] width 15 height 15
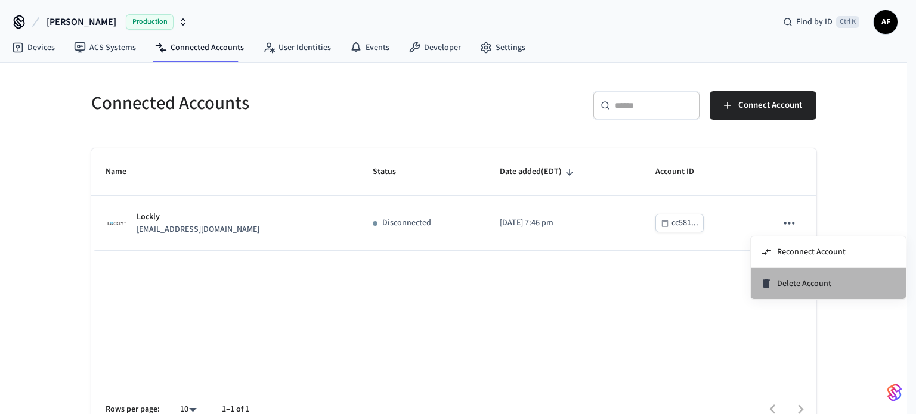
click at [793, 291] on li "Delete Account" at bounding box center [828, 283] width 155 height 31
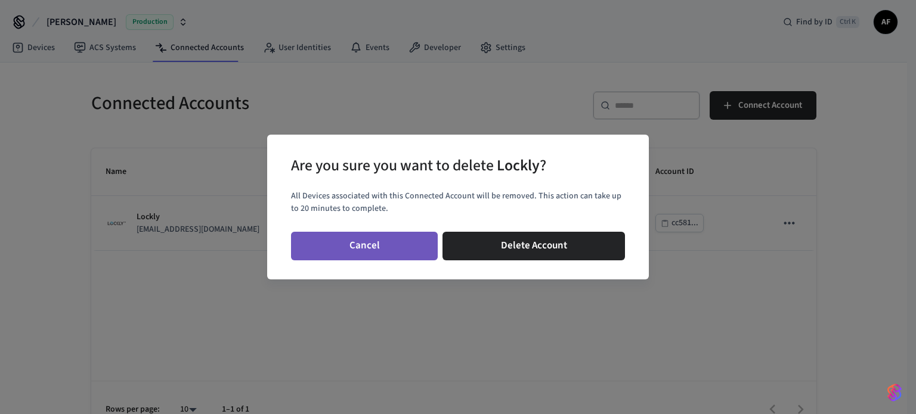
click at [396, 250] on button "Cancel" at bounding box center [364, 246] width 147 height 29
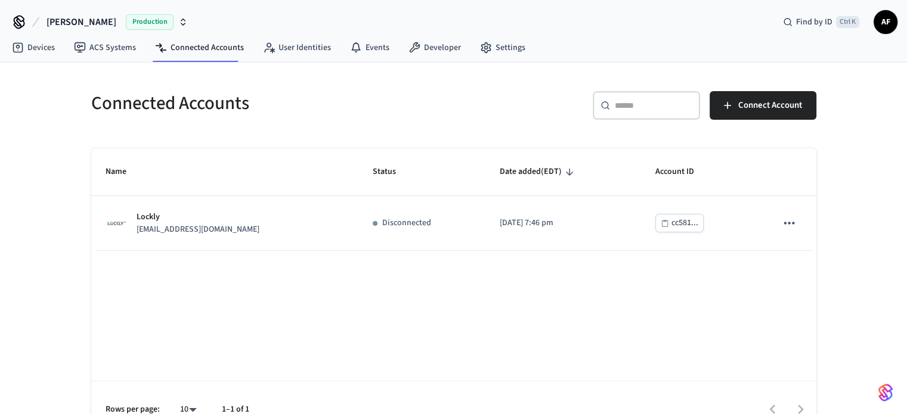
click at [66, 18] on span "[PERSON_NAME]" at bounding box center [81, 22] width 70 height 14
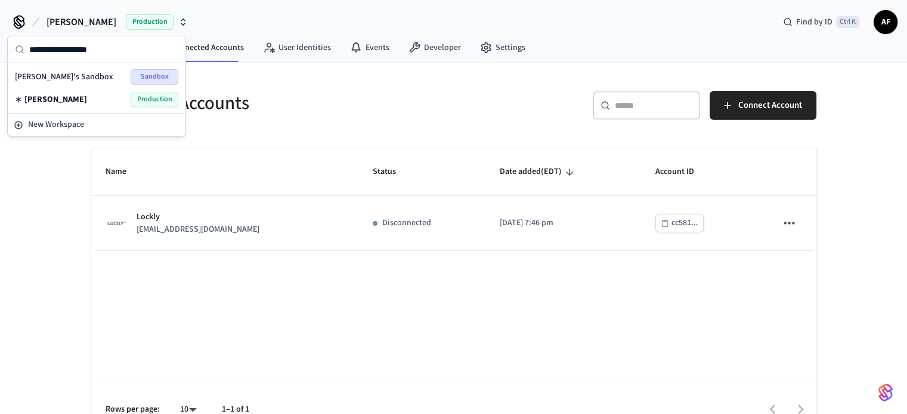
click at [548, 60] on div "Devices ACS Systems Connected Accounts User Identities Events Developer Settings" at bounding box center [453, 49] width 907 height 28
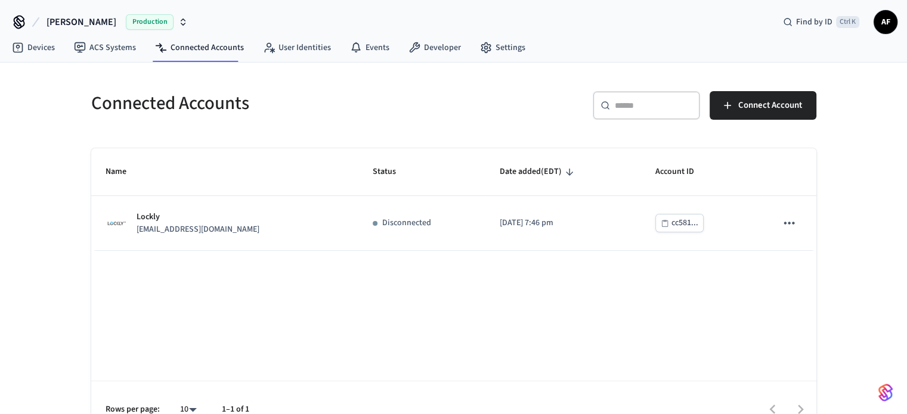
click at [626, 94] on div "​ ​" at bounding box center [646, 105] width 107 height 29
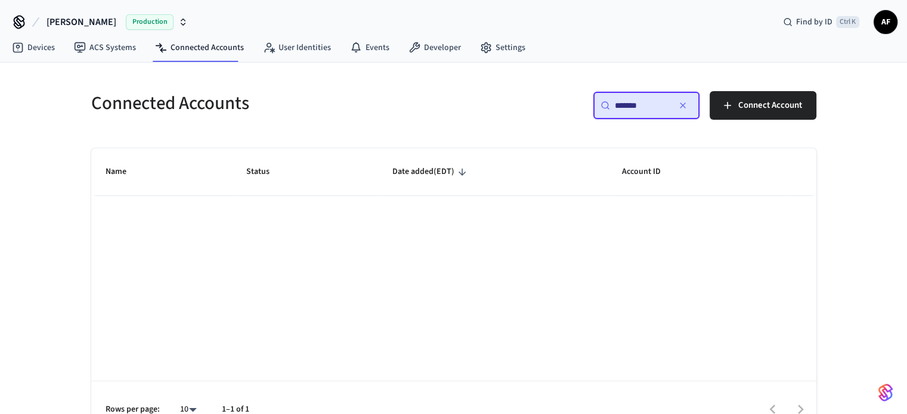
type input "*******"
click at [476, 207] on div "Name Status Date added (EDT) Account ID Rows per page: 10 ** 1–1 of 1" at bounding box center [453, 293] width 725 height 290
click at [48, 48] on link "Devices" at bounding box center [33, 47] width 62 height 21
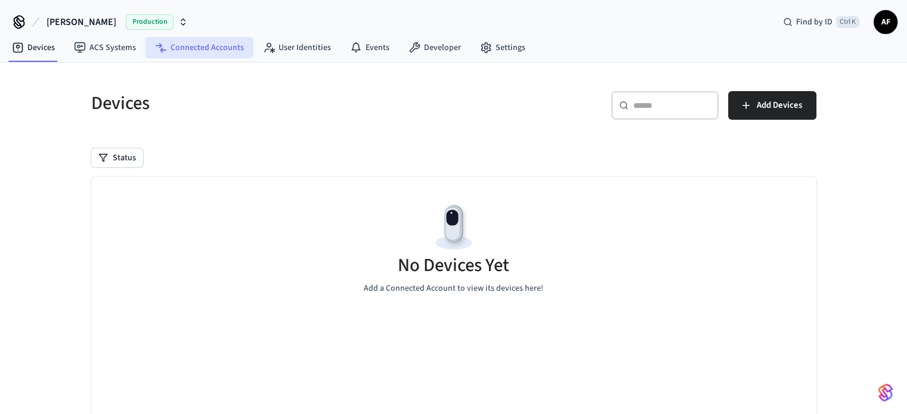
click at [184, 48] on link "Connected Accounts" at bounding box center [199, 47] width 108 height 21
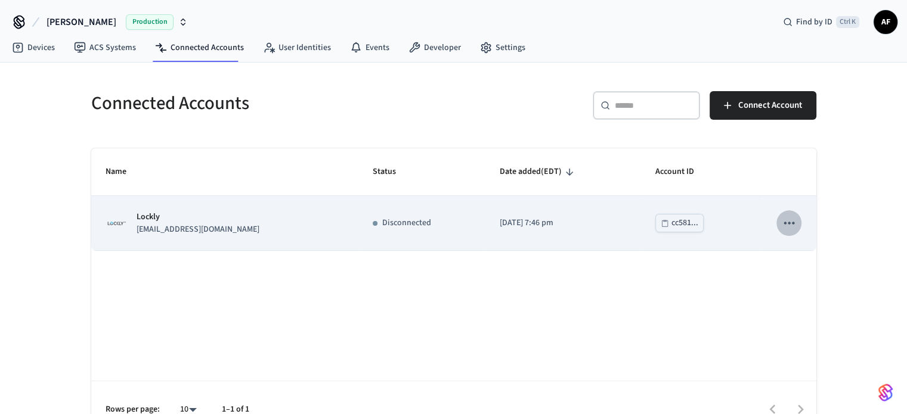
click at [790, 224] on icon "sticky table" at bounding box center [788, 222] width 15 height 15
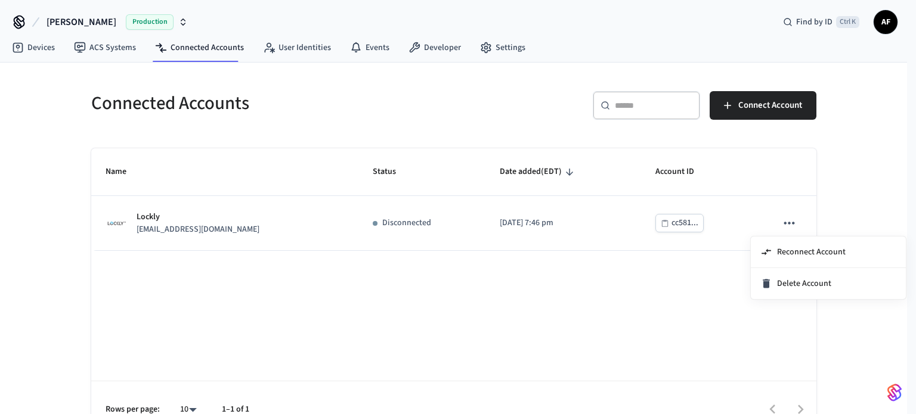
click at [678, 218] on div at bounding box center [458, 207] width 916 height 414
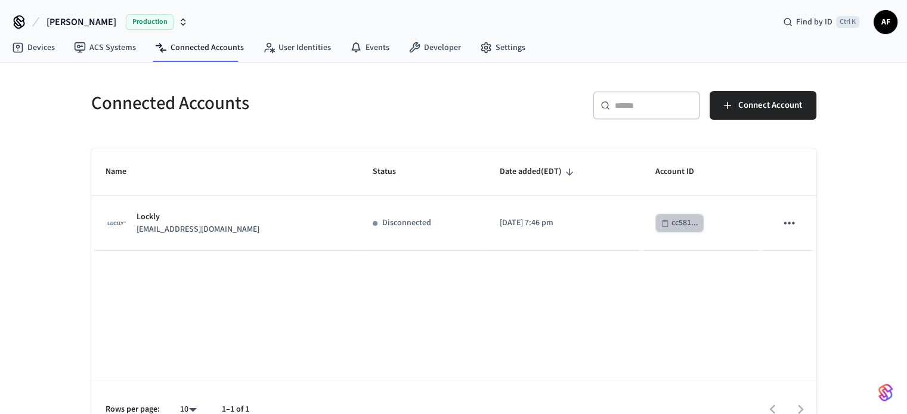
click at [678, 218] on div "cc581..." at bounding box center [684, 223] width 27 height 15
click at [483, 48] on icon at bounding box center [485, 48] width 9 height 10
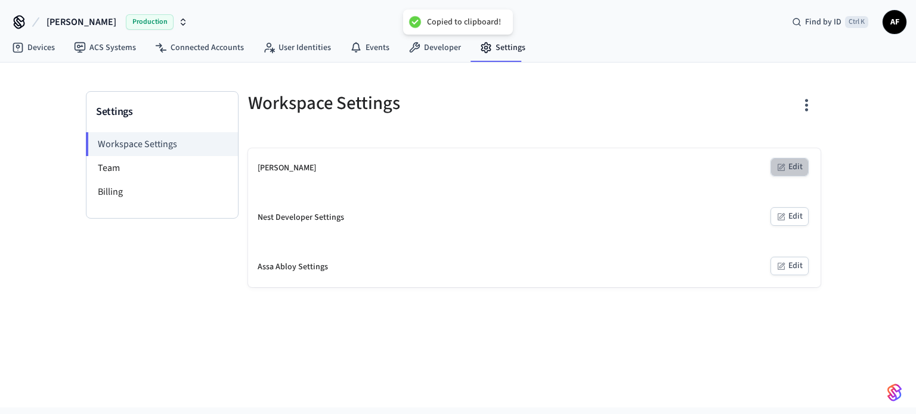
click at [792, 169] on button "Edit" at bounding box center [789, 167] width 38 height 18
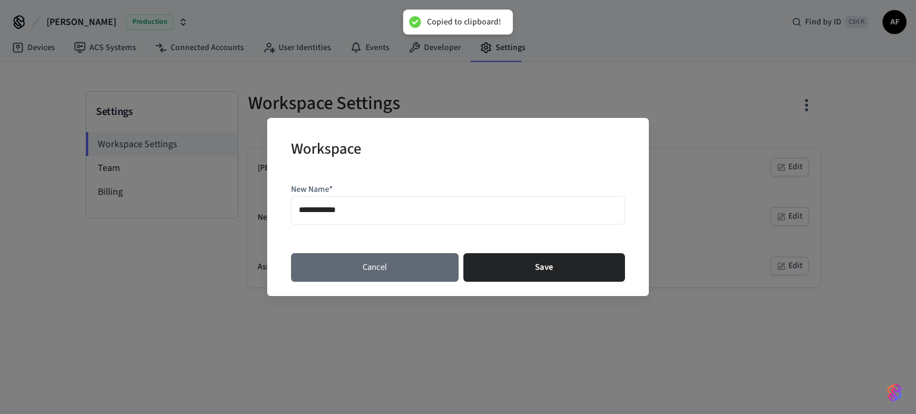
click at [393, 265] on button "Cancel" at bounding box center [375, 267] width 168 height 29
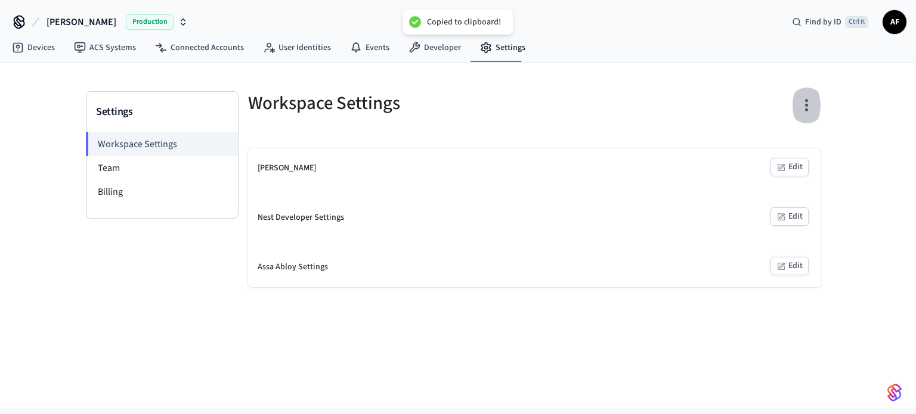
click at [805, 105] on icon "button" at bounding box center [806, 106] width 3 height 13
click at [589, 113] on div at bounding box center [458, 207] width 916 height 414
click at [424, 45] on link "Developer" at bounding box center [435, 47] width 72 height 21
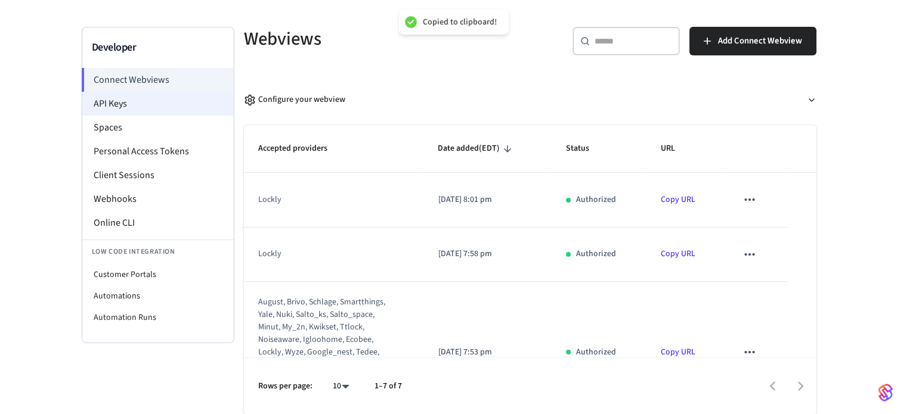
click at [134, 97] on li "API Keys" at bounding box center [157, 104] width 151 height 24
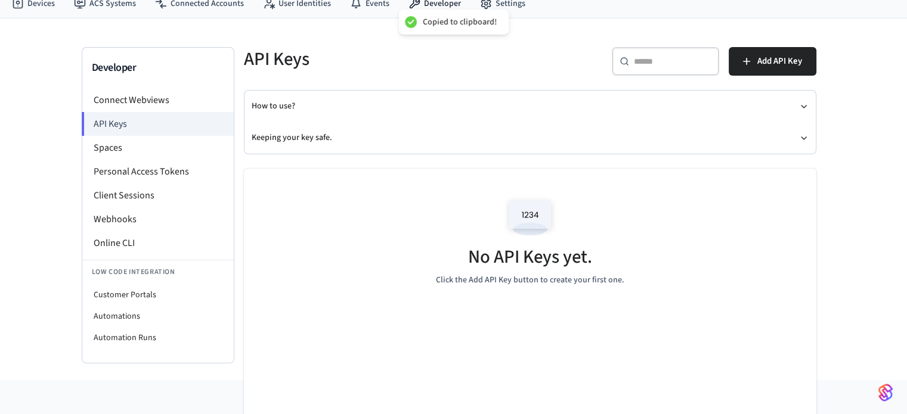
scroll to position [45, 0]
click at [754, 61] on button "Add API Key" at bounding box center [772, 60] width 88 height 29
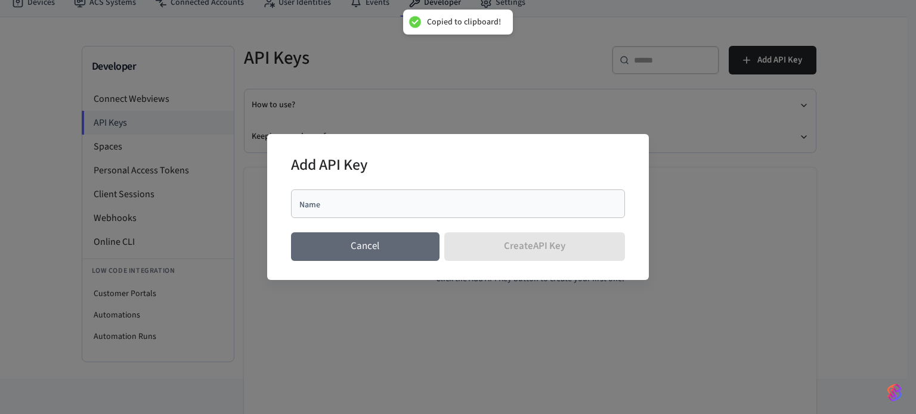
click at [348, 252] on button "Cancel" at bounding box center [365, 246] width 148 height 29
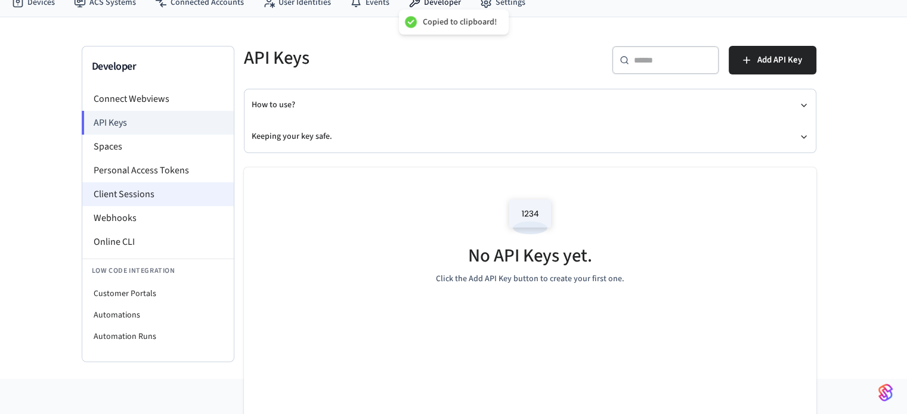
scroll to position [0, 0]
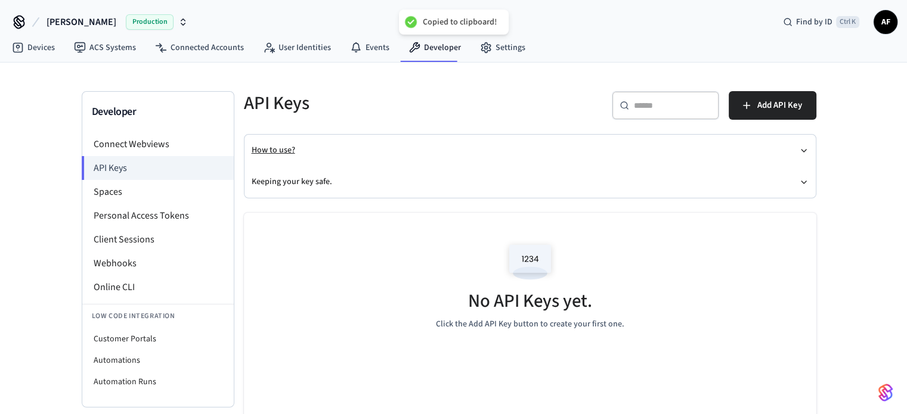
click at [354, 150] on button "How to use?" at bounding box center [530, 151] width 557 height 32
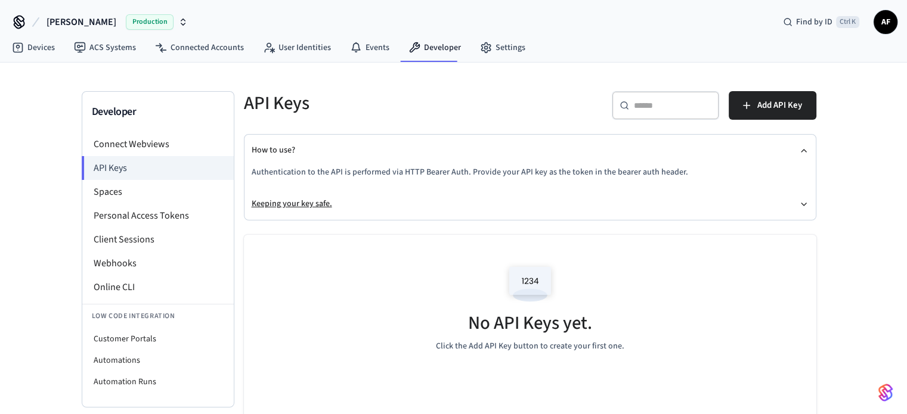
click at [802, 204] on icon "button" at bounding box center [803, 204] width 5 height 2
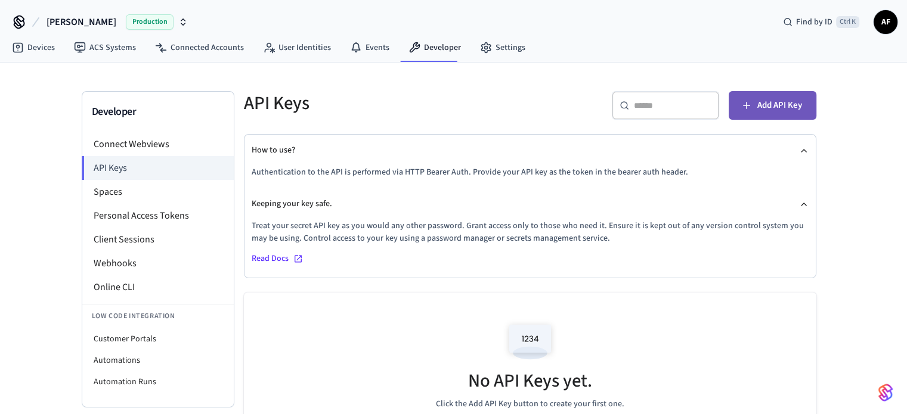
click at [773, 98] on span "Add API Key" at bounding box center [779, 105] width 45 height 15
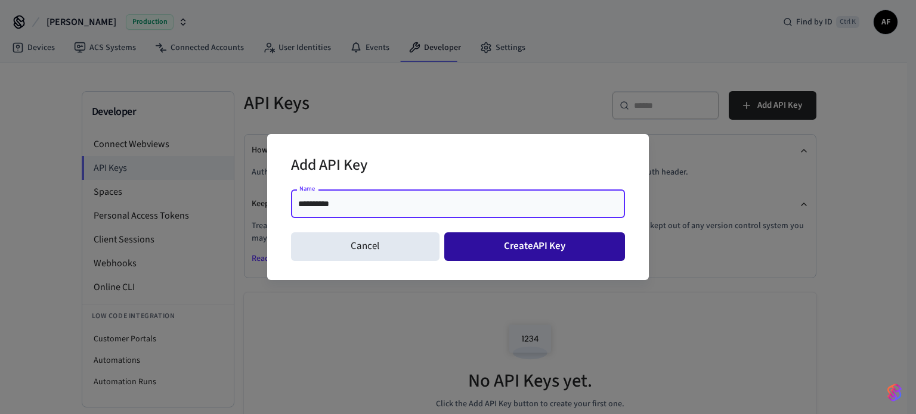
type input "**********"
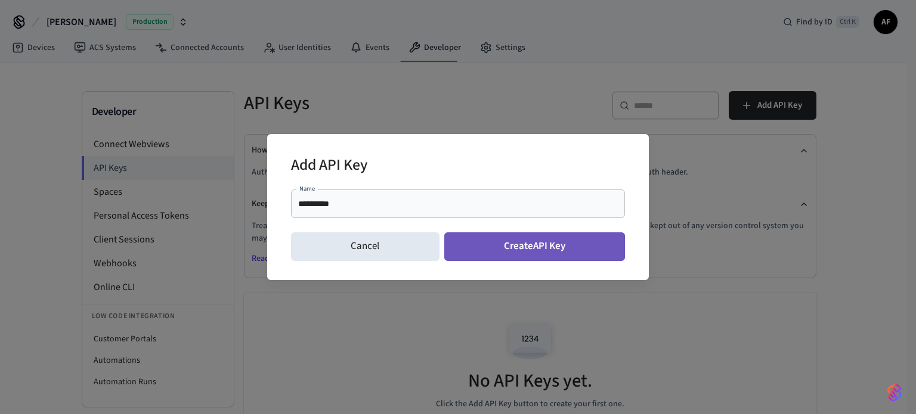
click at [514, 246] on button "Create API Key" at bounding box center [534, 246] width 181 height 29
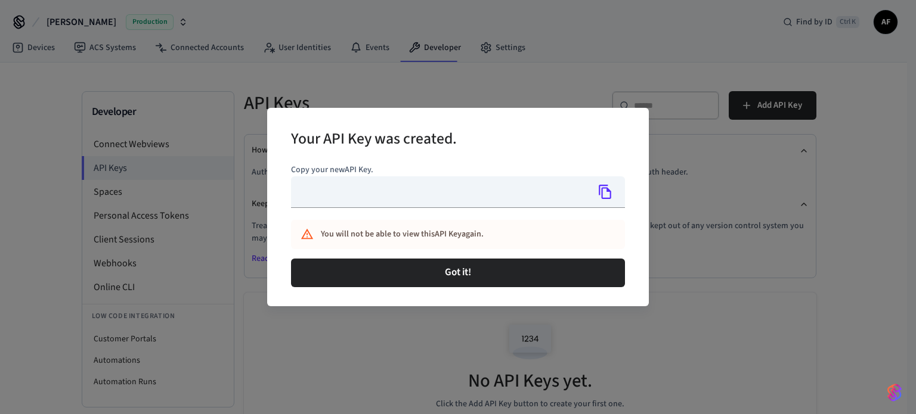
type input "**********"
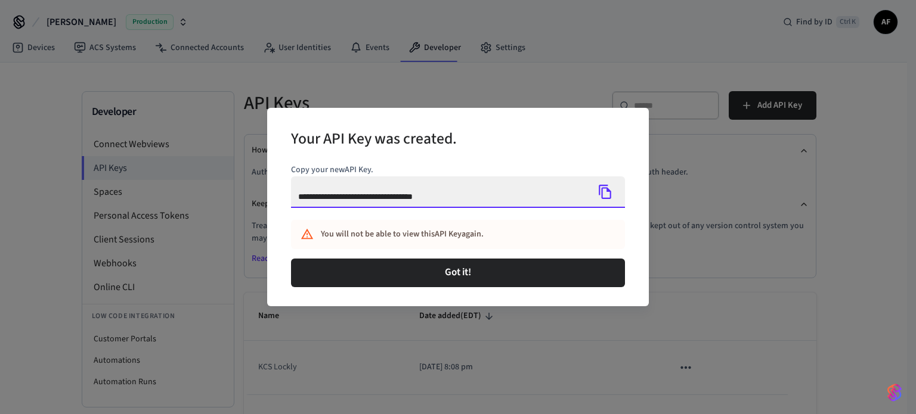
drag, startPoint x: 494, startPoint y: 201, endPoint x: 262, endPoint y: 202, distance: 231.3
click at [262, 202] on div "**********" at bounding box center [458, 207] width 916 height 414
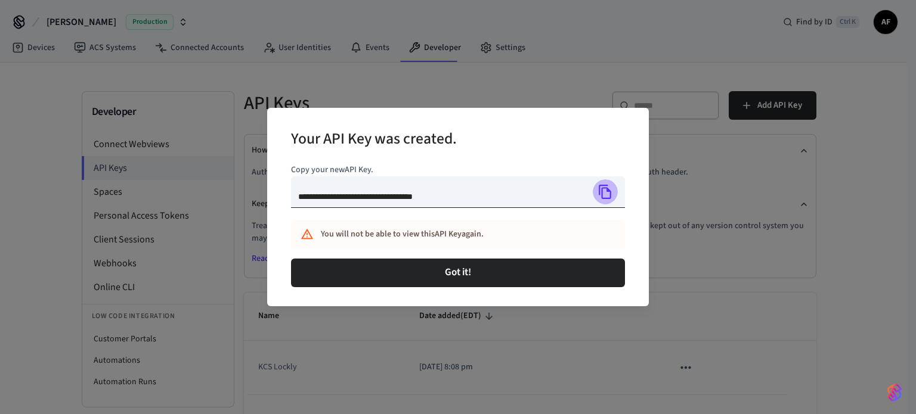
click at [600, 195] on icon "Copy" at bounding box center [604, 191] width 15 height 15
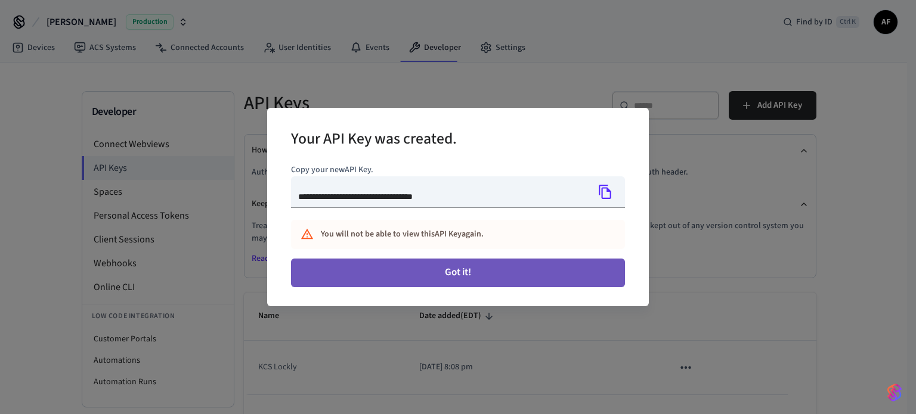
click at [380, 263] on button "Got it!" at bounding box center [458, 273] width 334 height 29
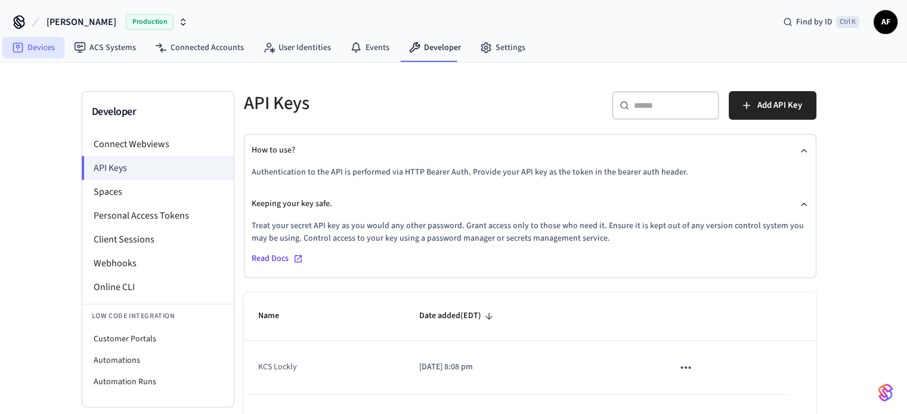
click at [45, 49] on link "Devices" at bounding box center [33, 47] width 62 height 21
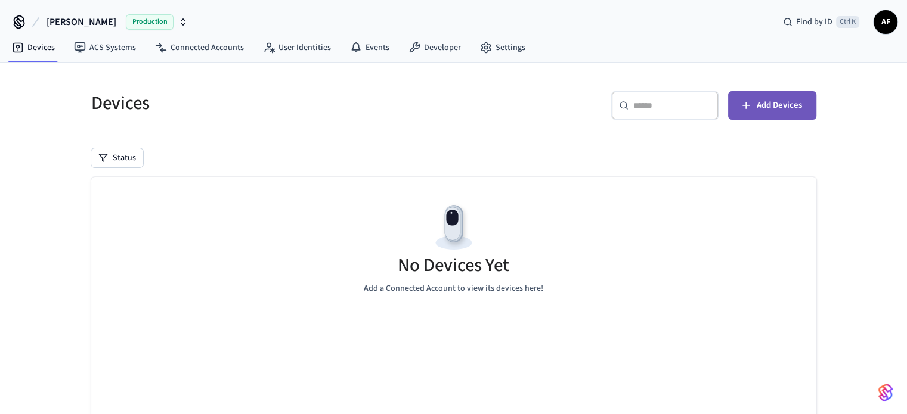
click at [749, 104] on icon "button" at bounding box center [746, 106] width 12 height 12
click at [46, 44] on link "Devices" at bounding box center [33, 47] width 62 height 21
click at [502, 51] on link "Settings" at bounding box center [502, 47] width 64 height 21
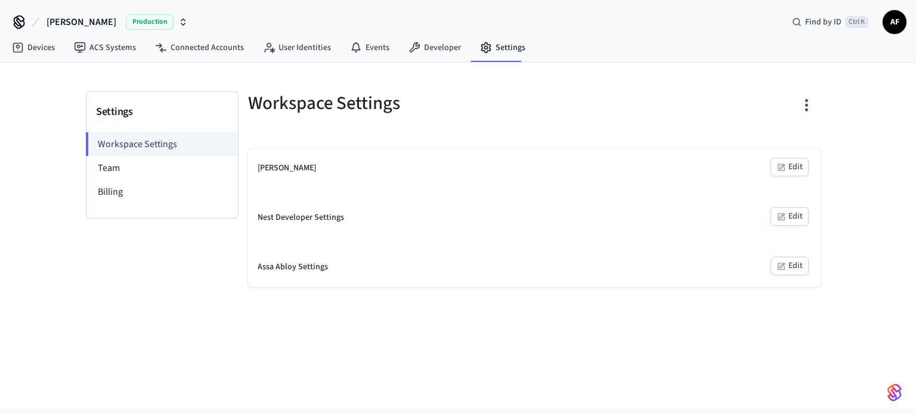
click at [300, 169] on div "[PERSON_NAME]" at bounding box center [287, 168] width 58 height 13
click at [420, 54] on link "Developer" at bounding box center [435, 47] width 72 height 21
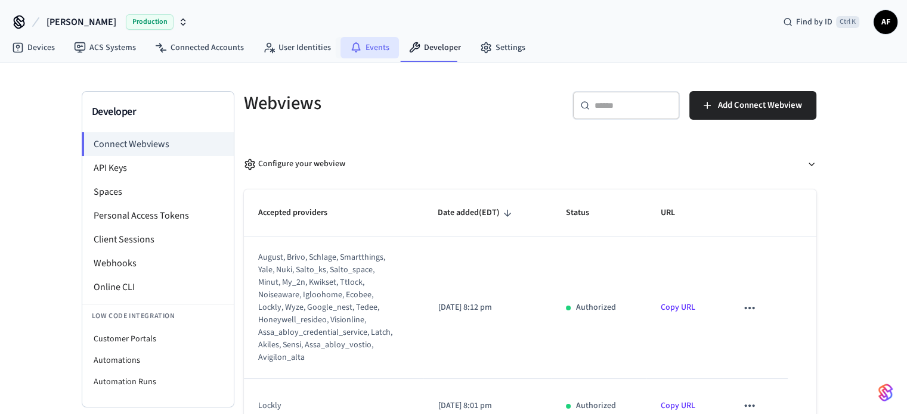
click at [378, 47] on link "Events" at bounding box center [369, 47] width 58 height 21
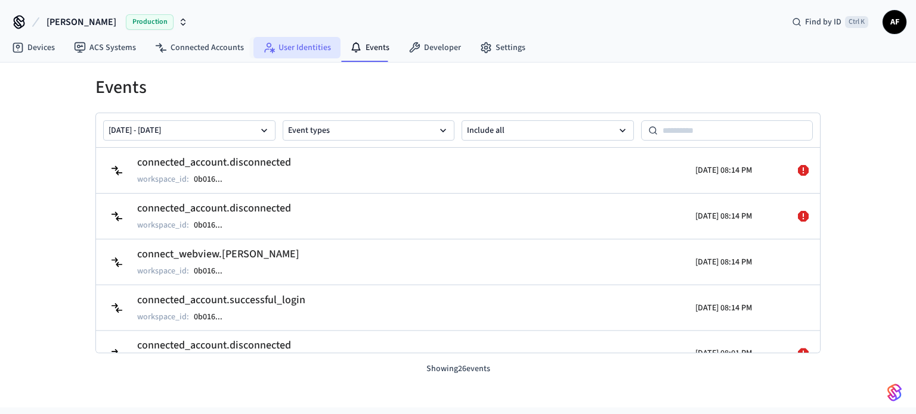
click at [307, 55] on link "User Identities" at bounding box center [296, 47] width 87 height 21
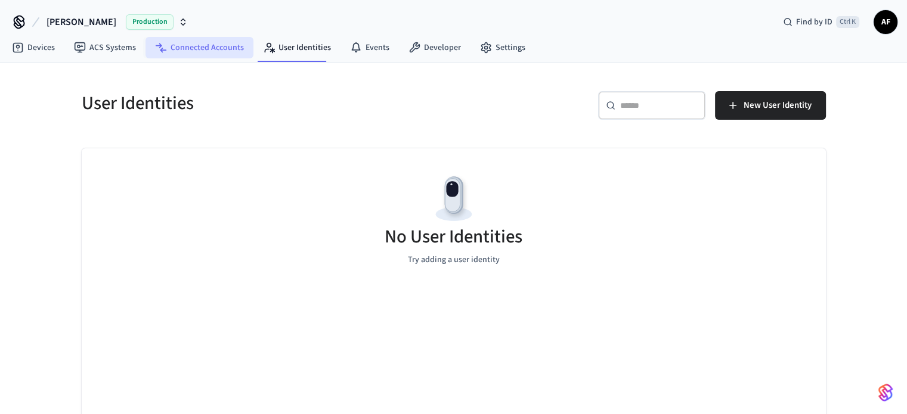
click at [217, 45] on link "Connected Accounts" at bounding box center [199, 47] width 108 height 21
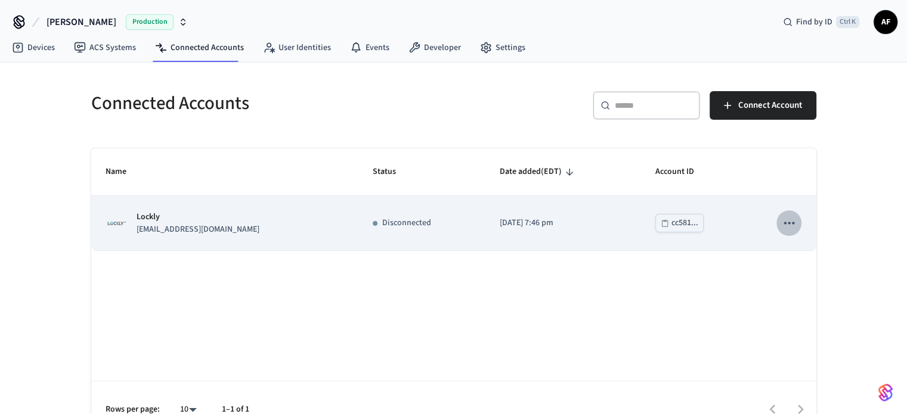
click at [789, 224] on icon "sticky table" at bounding box center [788, 222] width 15 height 15
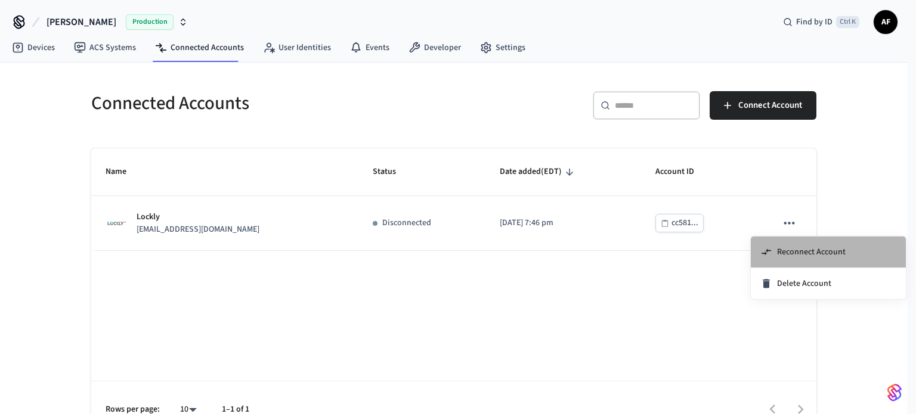
click at [787, 257] on span "Reconnect Account" at bounding box center [811, 252] width 69 height 12
